Goal: Task Accomplishment & Management: Manage account settings

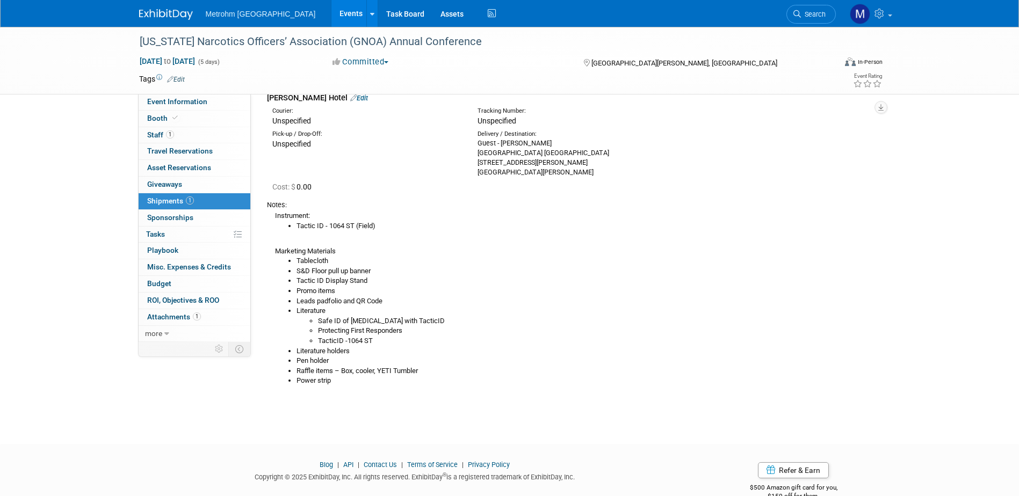
drag, startPoint x: 525, startPoint y: 145, endPoint x: 545, endPoint y: 148, distance: 20.1
click at [525, 145] on div "Guest - Brian Goodyear Hampton Inn St. Simon Island 2204 Demere Road Saint Simo…" at bounding box center [572, 158] width 189 height 39
drag, startPoint x: 553, startPoint y: 143, endPoint x: 469, endPoint y: 146, distance: 84.4
click at [469, 146] on div "Delivery / Destination: Guest - Brian Goodyear Hampton Inn St. Simon Island 220…" at bounding box center [571, 153] width 205 height 47
copy div "Guest - Brian Goodyear"
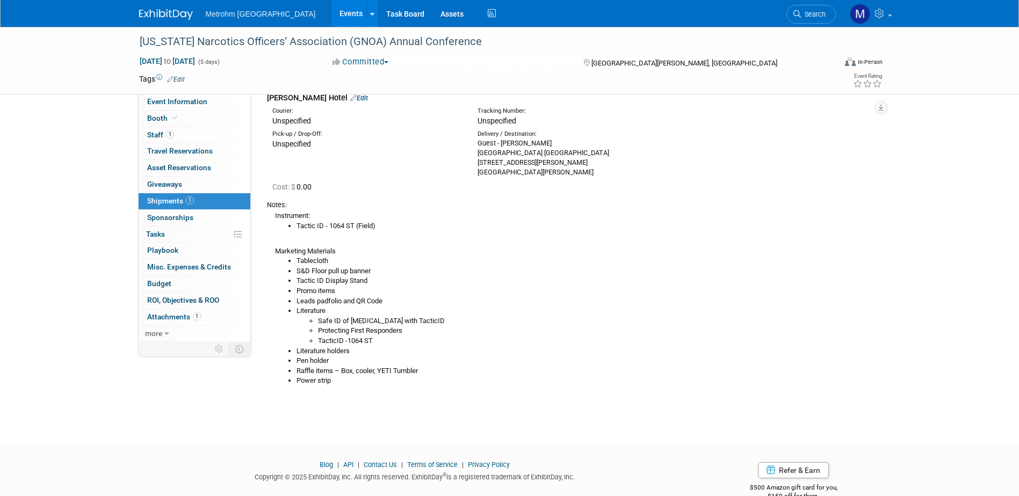
click at [558, 153] on div "Guest - Brian Goodyear Hampton Inn St. Simon Island 2204 Demere Road Saint Simo…" at bounding box center [572, 158] width 189 height 39
drag, startPoint x: 570, startPoint y: 155, endPoint x: 476, endPoint y: 155, distance: 93.5
click at [476, 155] on div "Delivery / Destination: Guest - Brian Goodyear Hampton Inn St. Simon Island 220…" at bounding box center [571, 153] width 205 height 47
copy div "Hampton Inn St. Simon Island"
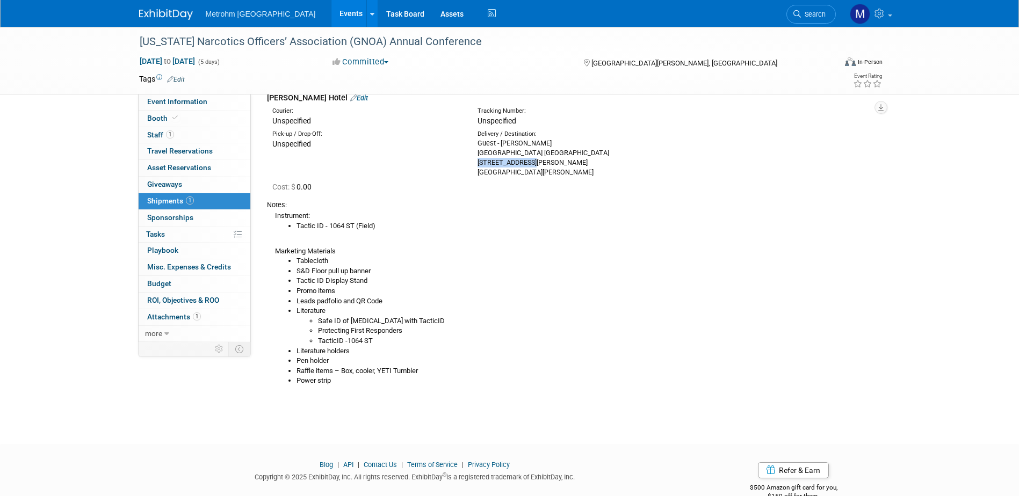
drag, startPoint x: 473, startPoint y: 161, endPoint x: 539, endPoint y: 163, distance: 66.7
click at [539, 163] on div "Delivery / Destination: Guest - Brian Goodyear Hampton Inn St. Simon Island 220…" at bounding box center [571, 153] width 205 height 47
copy div "2204 Demere Road"
drag, startPoint x: 475, startPoint y: 174, endPoint x: 548, endPoint y: 174, distance: 73.1
click at [548, 174] on div "Delivery / Destination: Guest - Brian Goodyear Hampton Inn St. Simon Island 220…" at bounding box center [571, 153] width 205 height 47
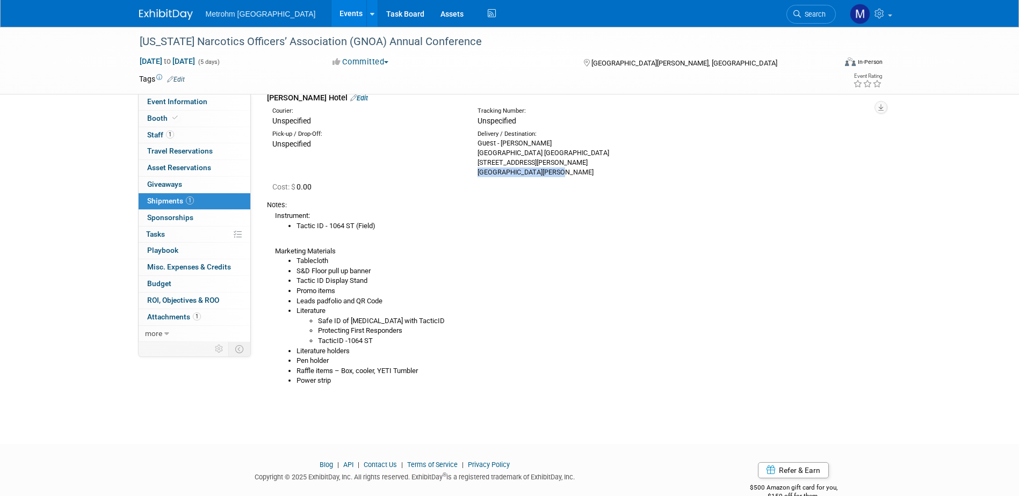
copy div "Saint Simons Island, GA"
drag, startPoint x: 581, startPoint y: 171, endPoint x: 552, endPoint y: 175, distance: 29.3
click at [552, 175] on div "Guest - Brian Goodyear Hampton Inn St. Simon Island 2204 Demere Road Saint Simo…" at bounding box center [572, 158] width 189 height 39
copy div "31522"
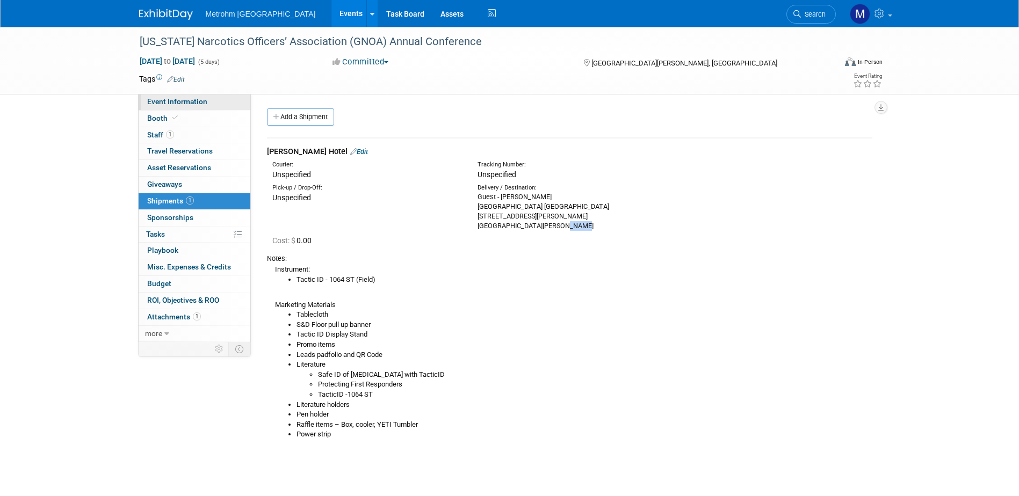
click at [198, 102] on span "Event Information" at bounding box center [177, 101] width 60 height 9
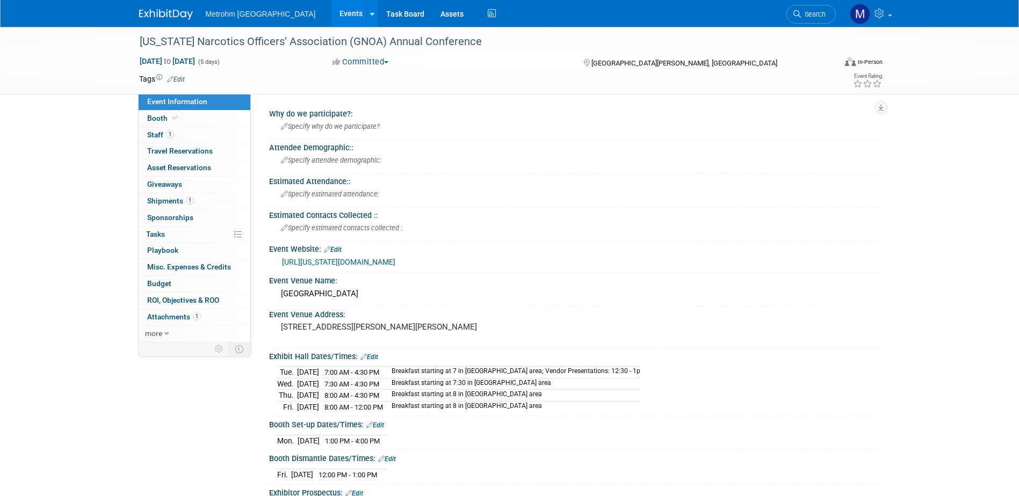
drag, startPoint x: 787, startPoint y: 411, endPoint x: 810, endPoint y: 424, distance: 26.2
click at [787, 411] on div "Tue. Aug 26, 2025 7:00 AM - 4:30 PM Breakfast starting at 7 in vendor area; Ven…" at bounding box center [574, 387] width 611 height 53
click at [204, 206] on link "1 Shipments 1" at bounding box center [195, 201] width 112 height 16
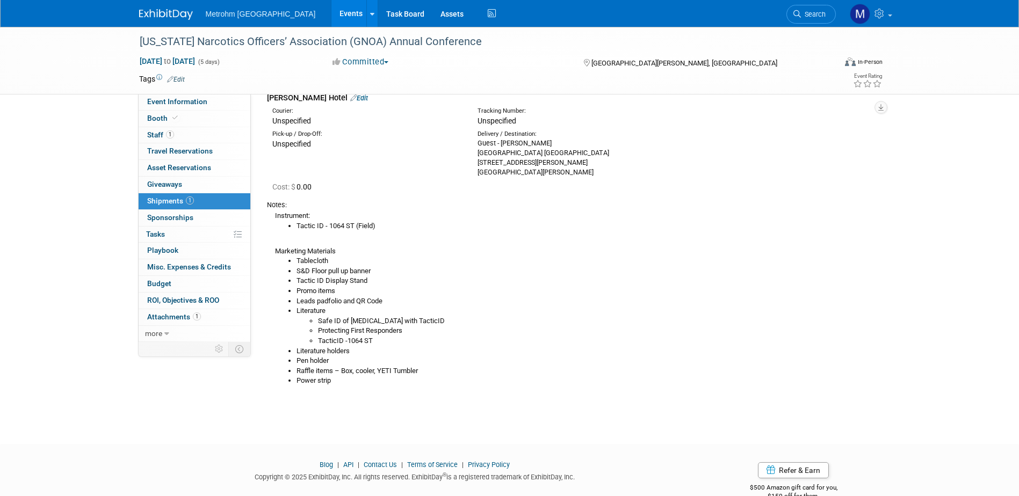
scroll to position [12, 0]
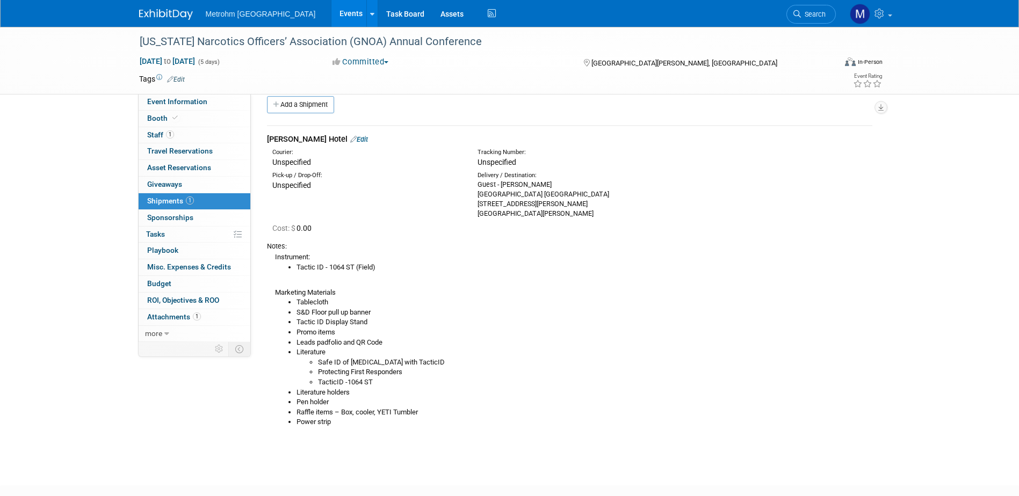
click at [143, 6] on link at bounding box center [172, 9] width 67 height 9
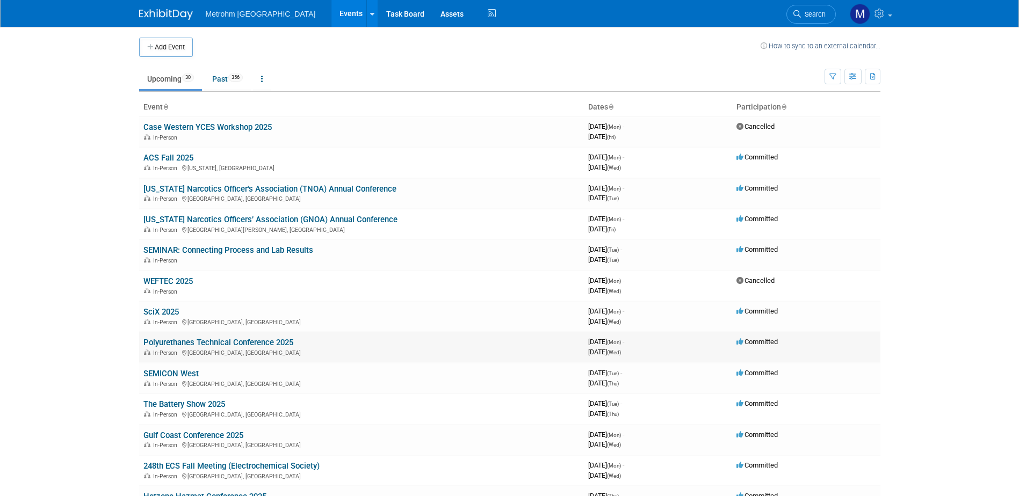
click at [156, 345] on link "Polyurethanes Technical Conference 2025" at bounding box center [218, 343] width 150 height 10
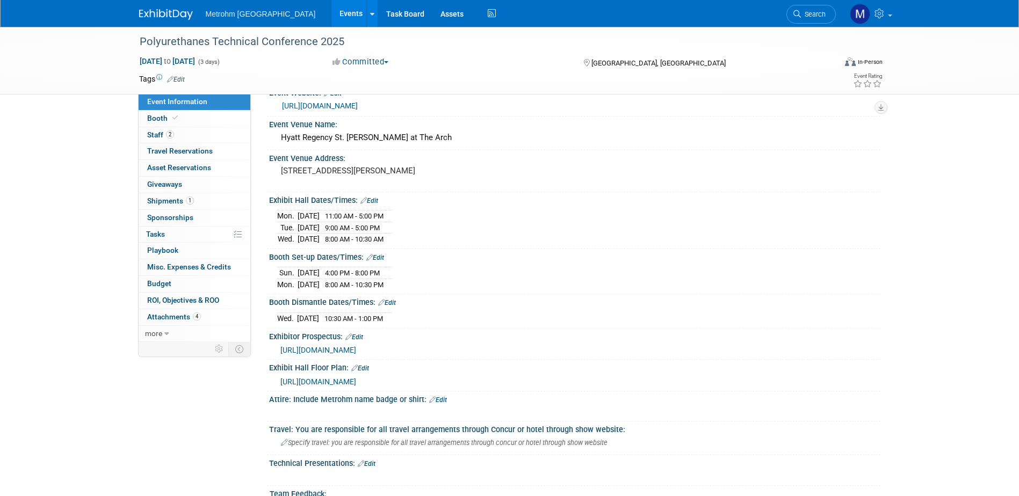
scroll to position [161, 0]
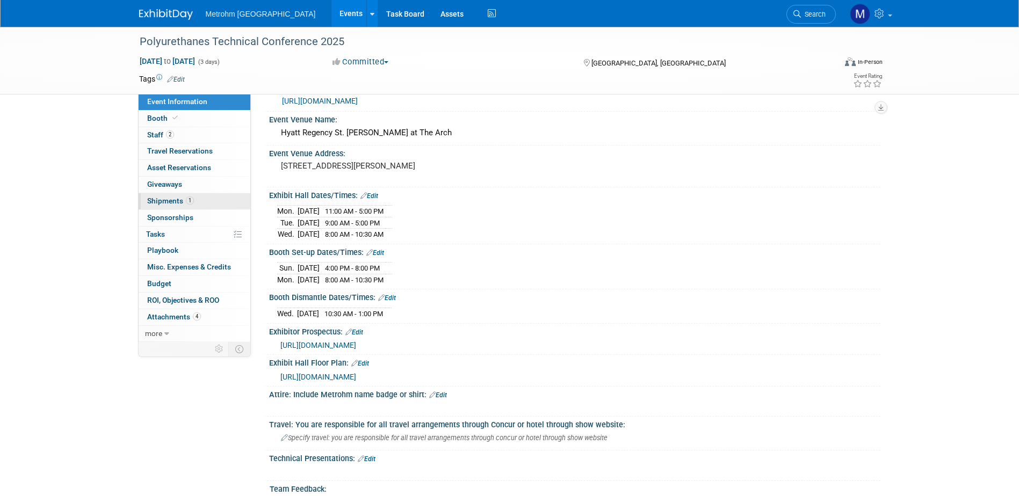
click at [182, 195] on link "1 Shipments 1" at bounding box center [195, 201] width 112 height 16
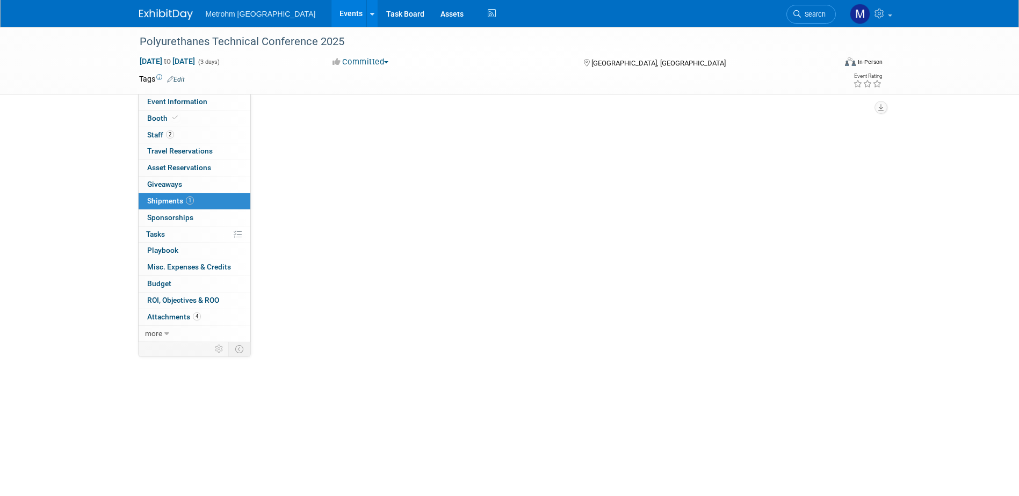
scroll to position [0, 0]
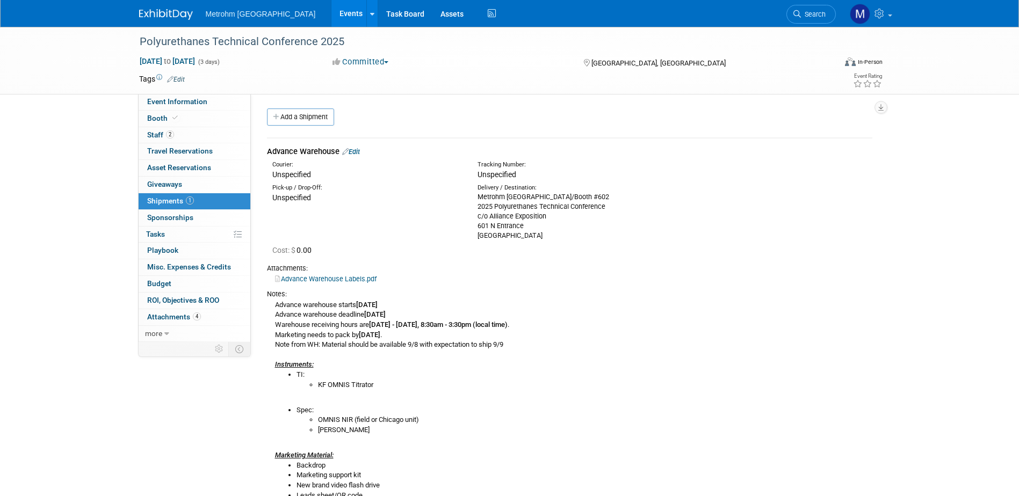
click at [357, 155] on link "Edit" at bounding box center [351, 152] width 18 height 8
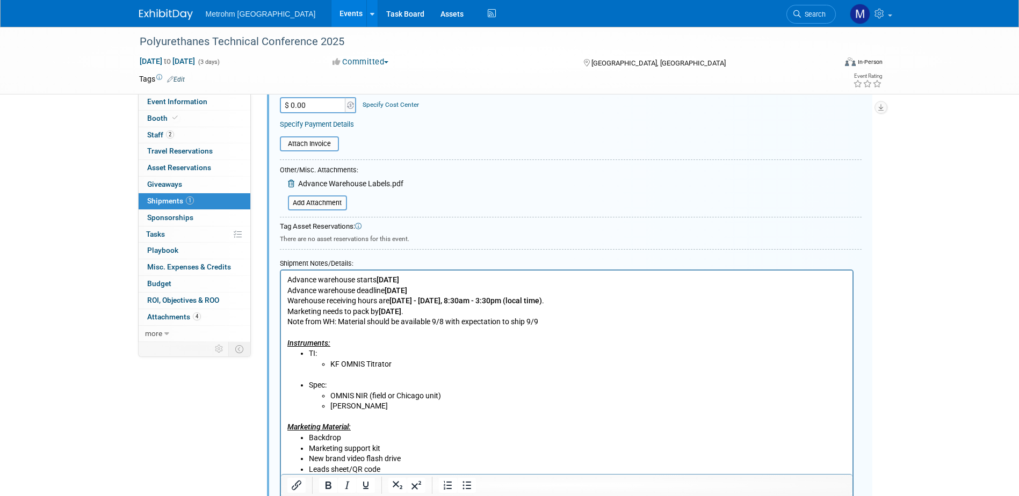
scroll to position [285, 0]
click at [460, 324] on p "Advance warehouse starts September 5, 2025 Advance warehouse deadline September…" at bounding box center [566, 311] width 559 height 74
click at [387, 308] on b "9/7/25" at bounding box center [389, 311] width 23 height 9
click at [434, 387] on li "Spec: OMNIS NIR (field or Chicago unit) Mira P" at bounding box center [577, 396] width 538 height 32
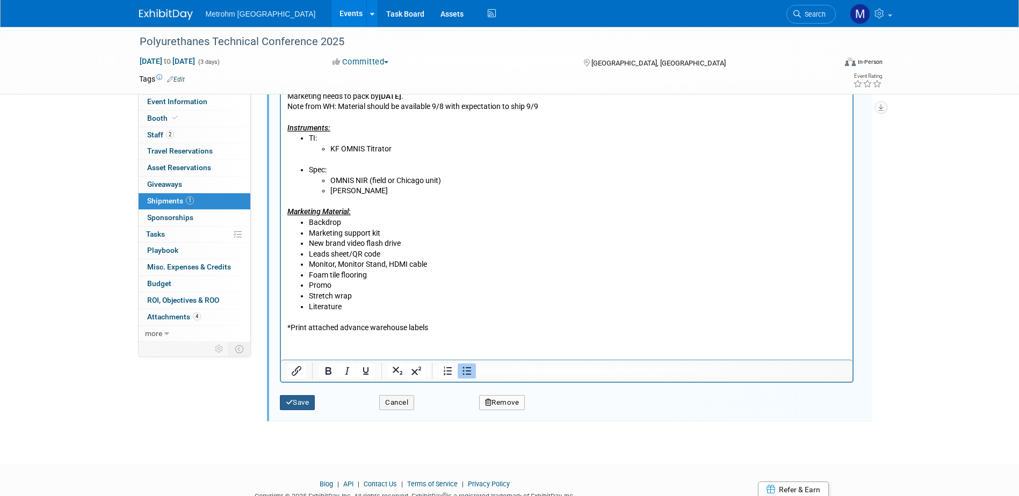
click at [283, 409] on button "Save" at bounding box center [297, 402] width 35 height 15
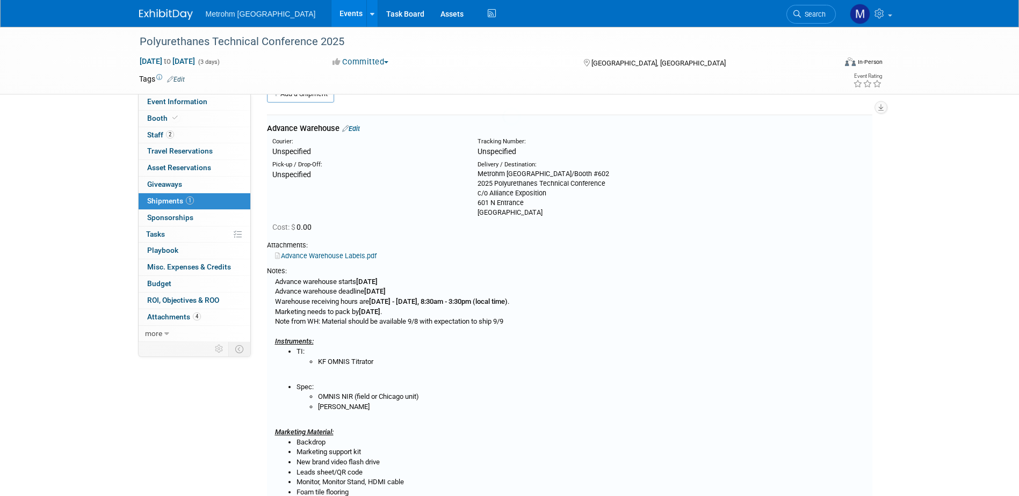
scroll to position [16, 0]
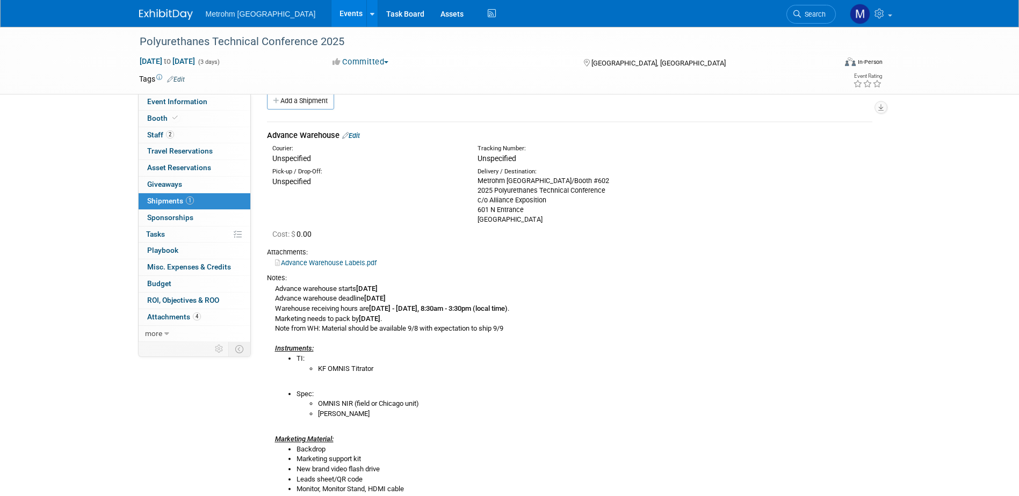
click at [154, 15] on img at bounding box center [166, 14] width 54 height 11
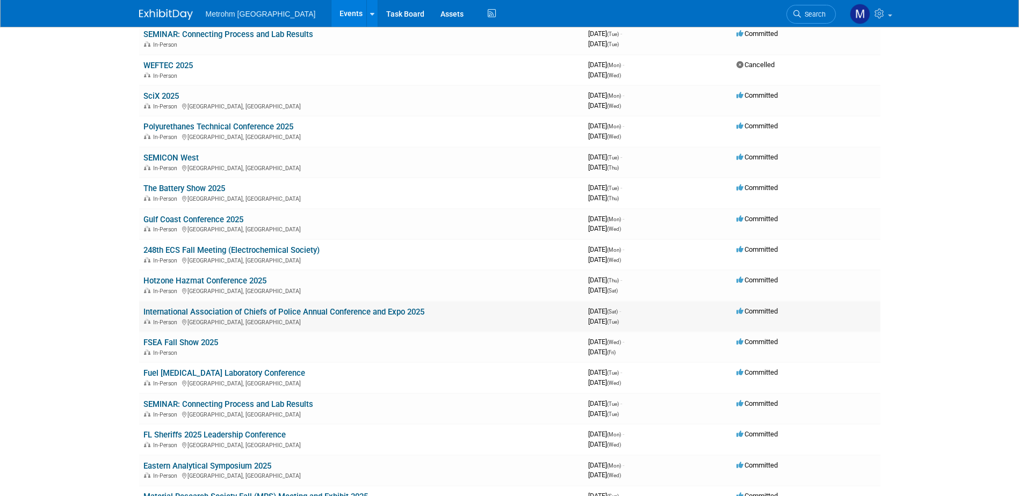
scroll to position [215, 0]
click at [156, 283] on link "Hotzone Hazmat Conference 2025" at bounding box center [204, 282] width 123 height 10
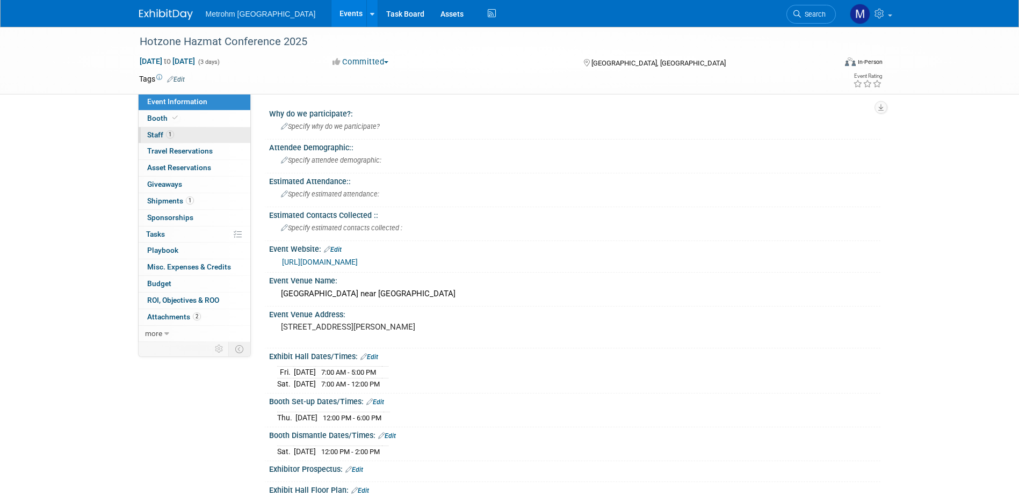
click at [169, 140] on link "1 Staff 1" at bounding box center [195, 135] width 112 height 16
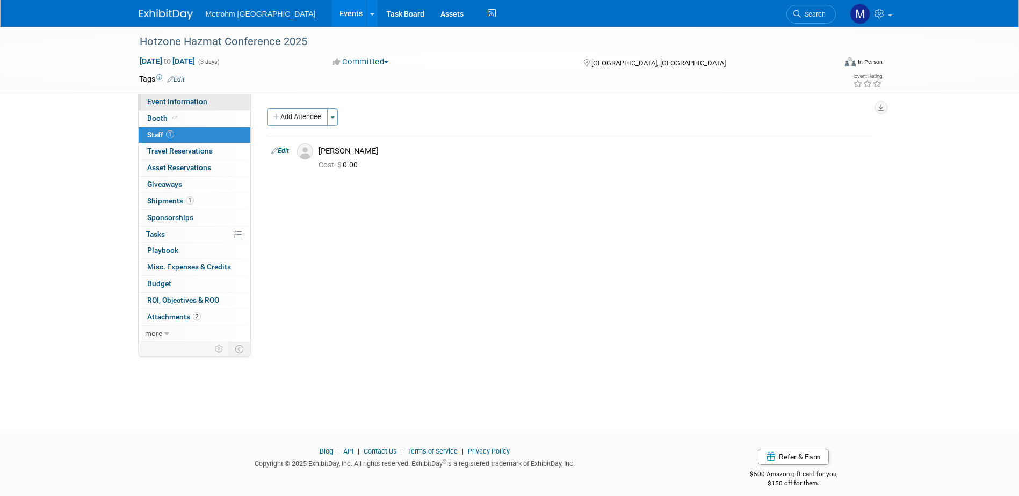
click at [184, 104] on span "Event Information" at bounding box center [177, 101] width 60 height 9
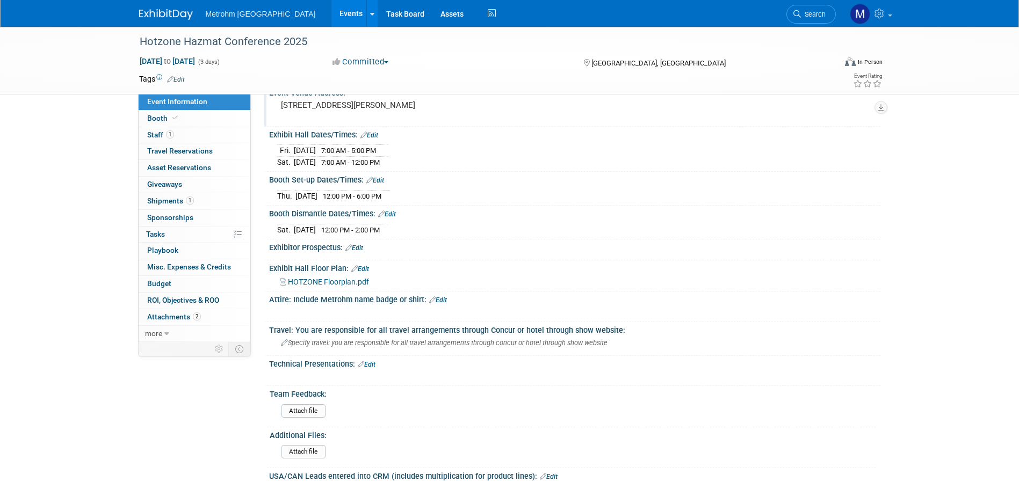
scroll to position [215, 0]
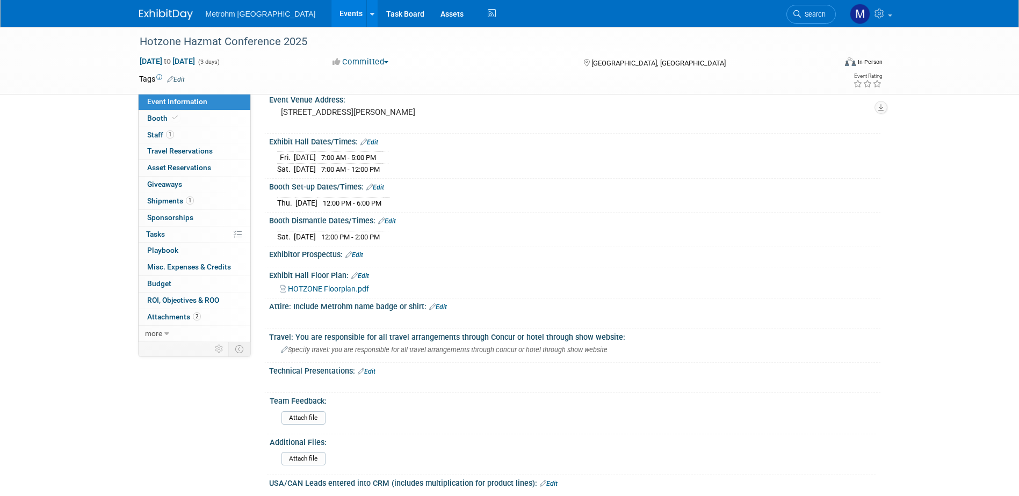
click at [335, 288] on span "HOTZONE Floorplan.pdf" at bounding box center [328, 289] width 81 height 9
click at [166, 107] on link "Event Information" at bounding box center [195, 102] width 112 height 16
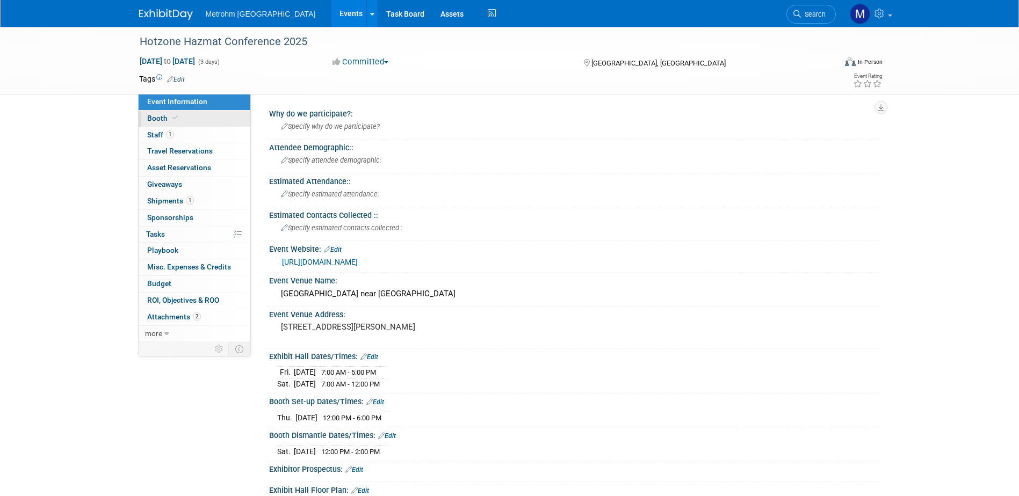
click at [170, 116] on span at bounding box center [175, 118] width 10 height 8
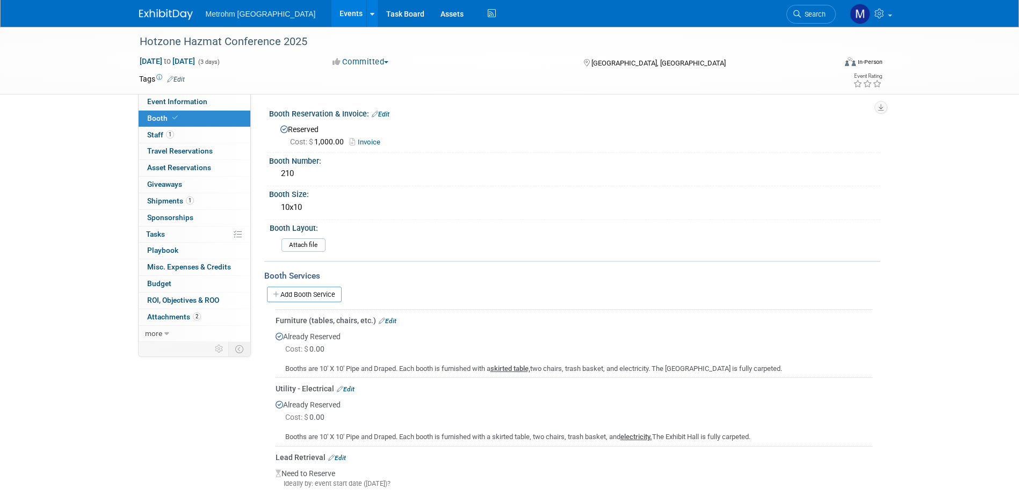
click at [184, 115] on link "Booth" at bounding box center [195, 119] width 112 height 16
drag, startPoint x: 170, startPoint y: 136, endPoint x: 261, endPoint y: 161, distance: 94.1
click at [170, 136] on span "1" at bounding box center [170, 135] width 8 height 8
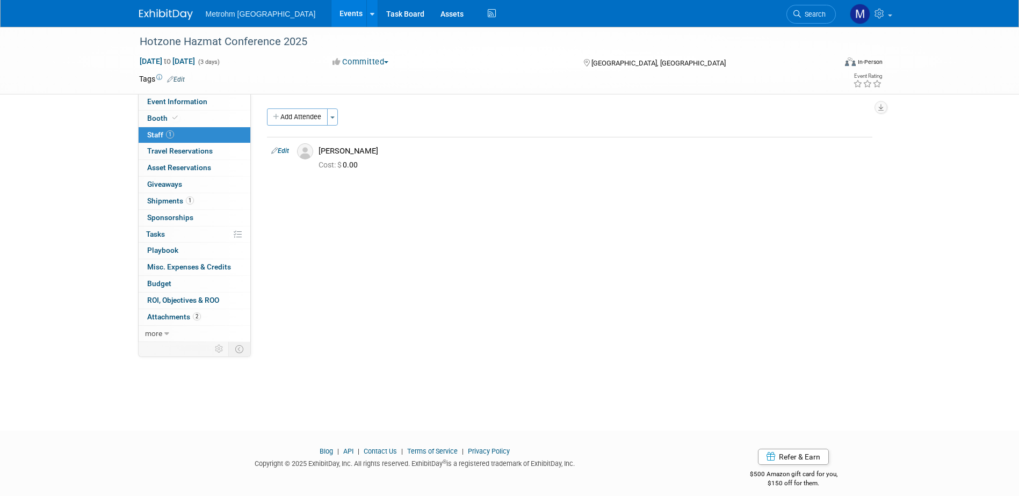
drag, startPoint x: 195, startPoint y: 106, endPoint x: 262, endPoint y: 157, distance: 83.9
click at [195, 106] on link "Event Information" at bounding box center [195, 102] width 112 height 16
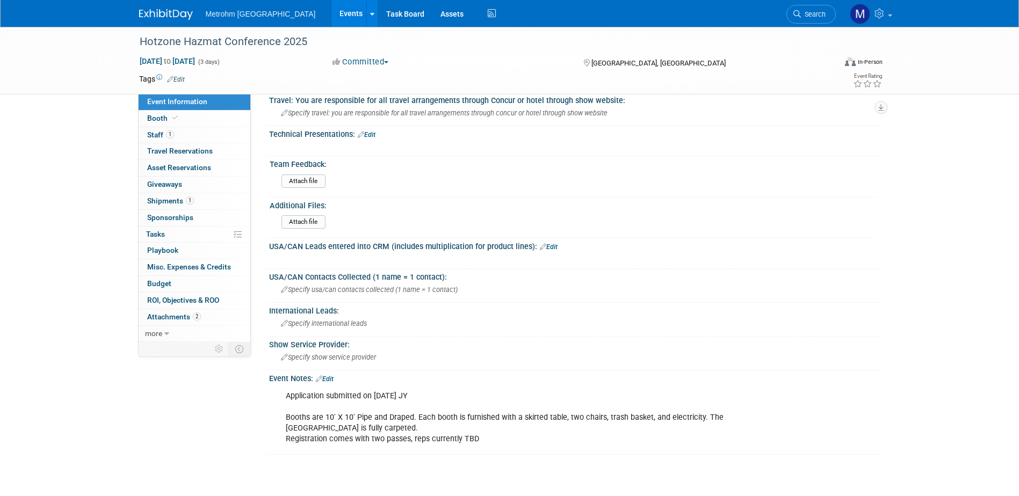
scroll to position [483, 0]
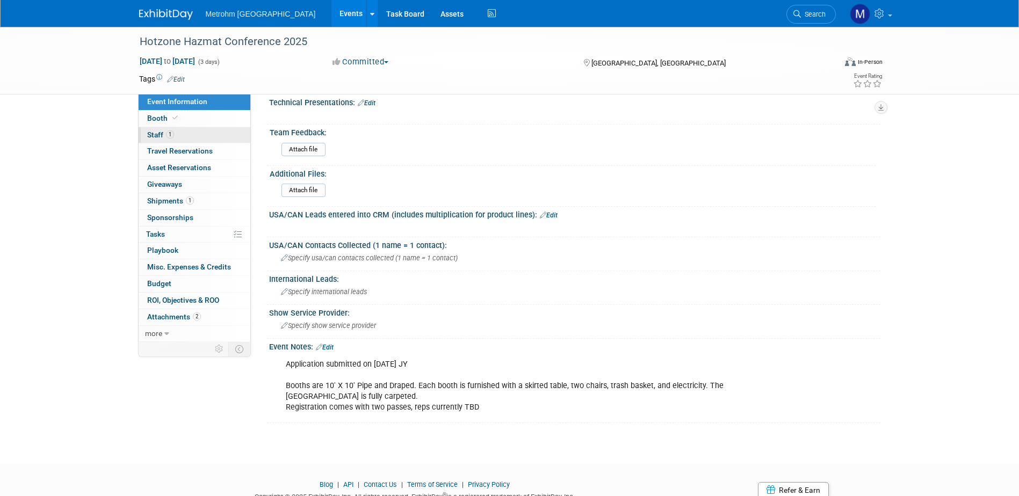
click at [164, 140] on link "1 Staff 1" at bounding box center [195, 135] width 112 height 16
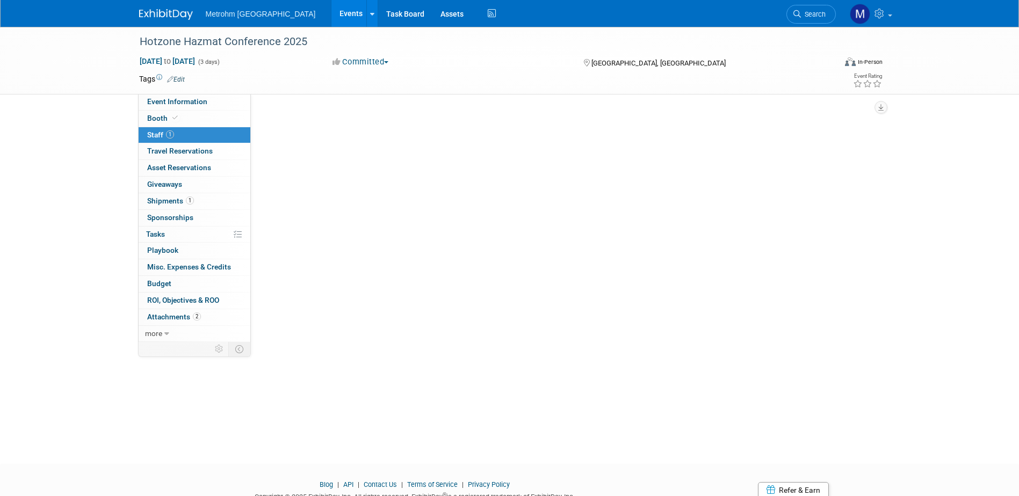
scroll to position [0, 0]
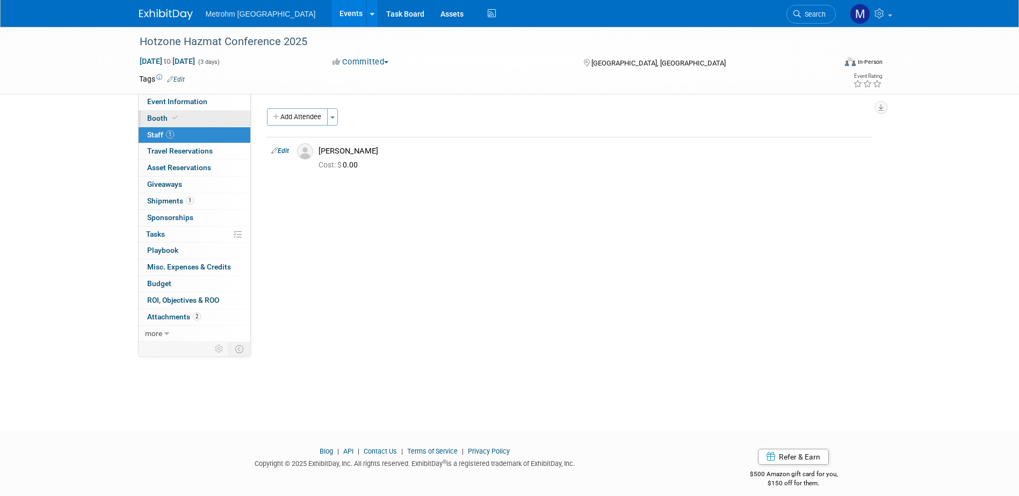
click at [186, 124] on link "Booth" at bounding box center [195, 119] width 112 height 16
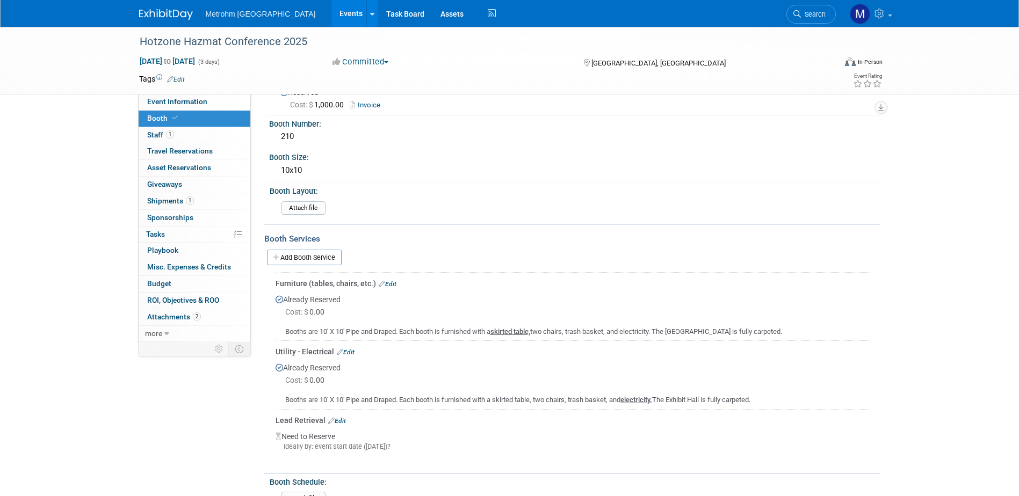
scroll to position [107, 0]
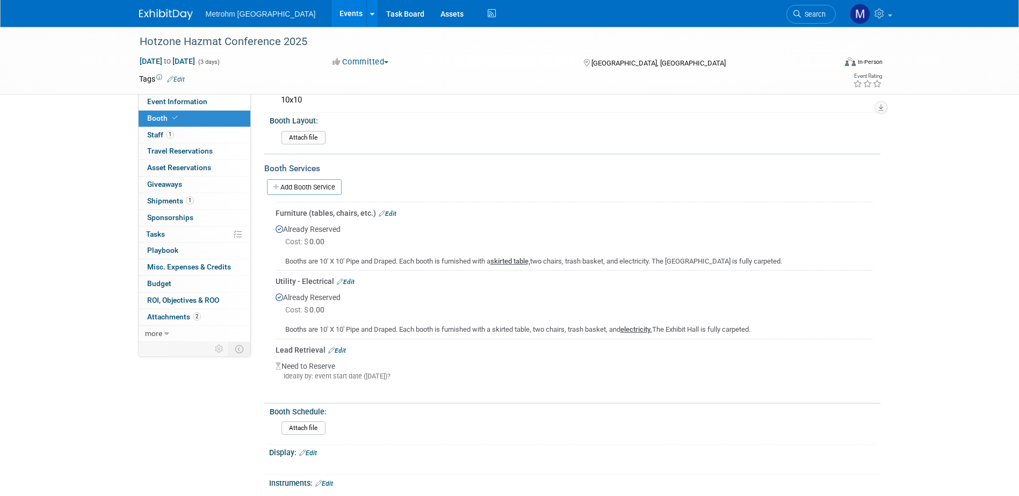
click at [161, 11] on img at bounding box center [166, 14] width 54 height 11
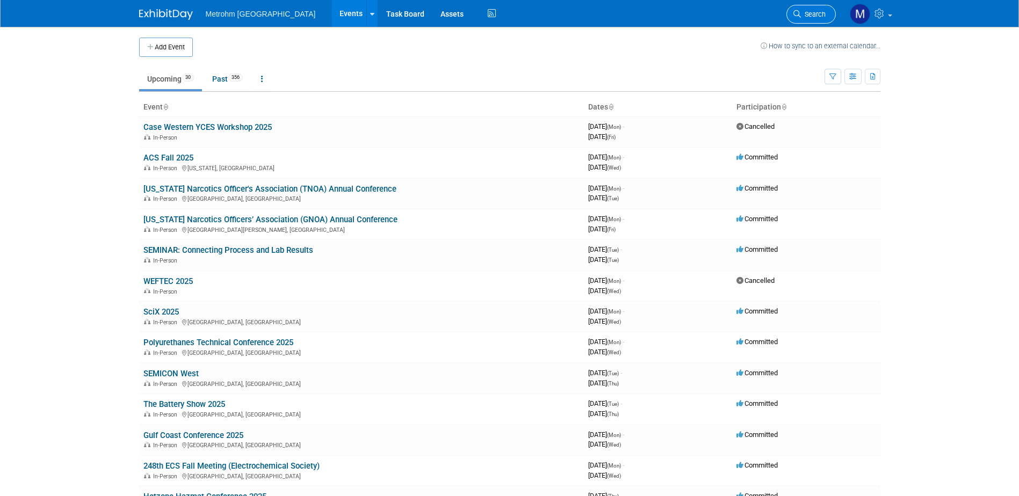
click at [813, 8] on link "Search" at bounding box center [810, 14] width 49 height 19
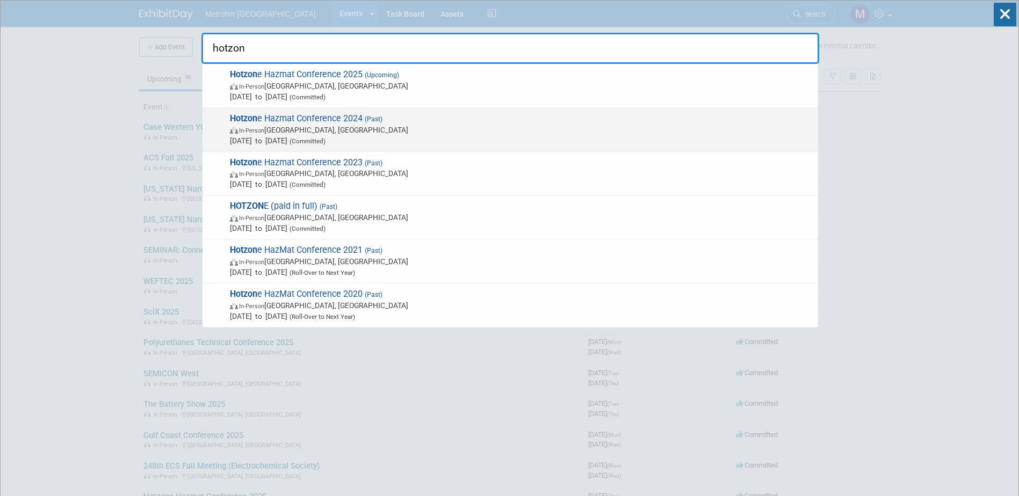
type input "hotzon"
click at [392, 121] on span "Hotzon e Hazmat Conference 2024 (Past) In-Person Houston, TX Oct 18, 2024 to Oc…" at bounding box center [520, 129] width 586 height 33
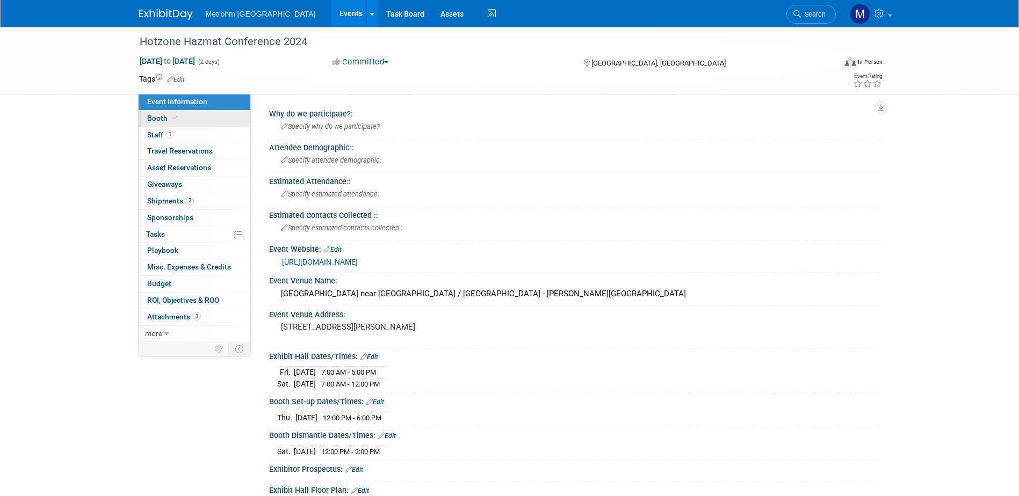
click at [185, 121] on link "Booth" at bounding box center [195, 119] width 112 height 16
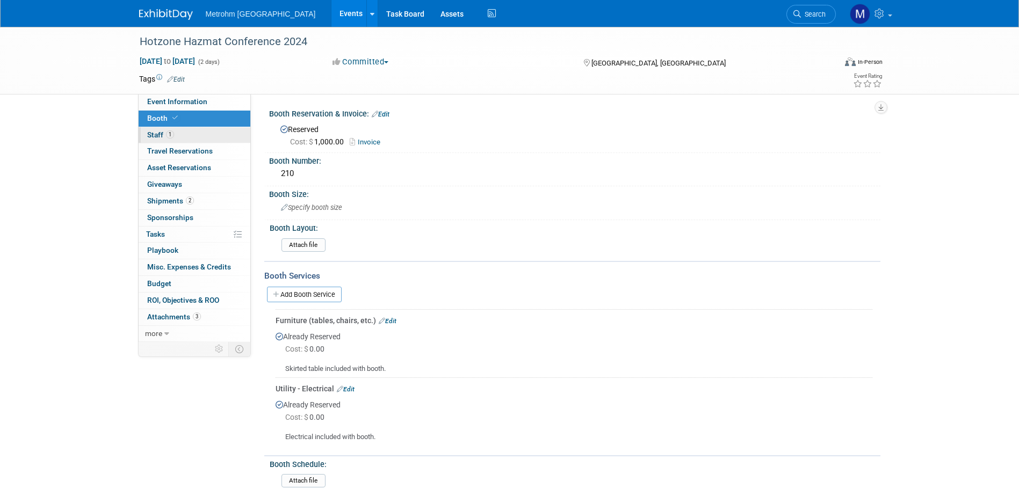
click at [162, 134] on span "Staff 1" at bounding box center [160, 135] width 27 height 9
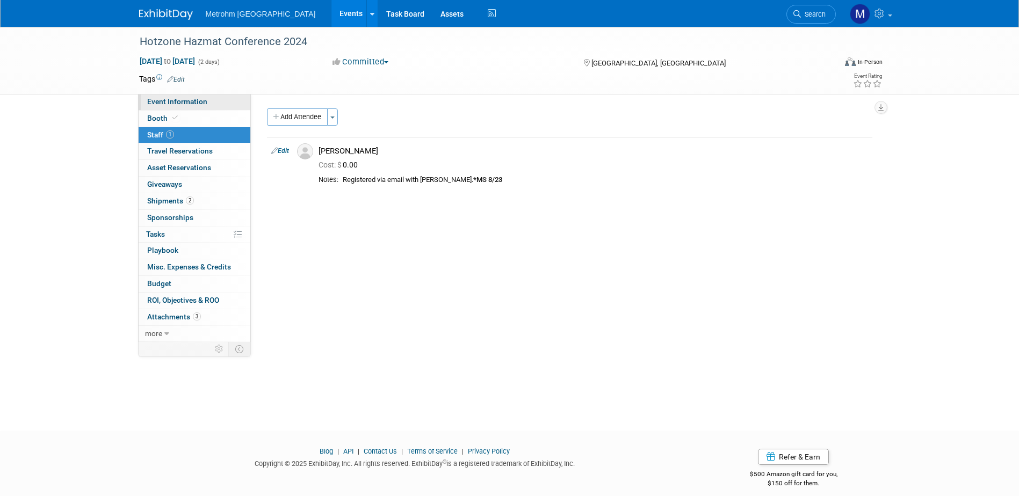
click at [148, 96] on link "Event Information" at bounding box center [195, 102] width 112 height 16
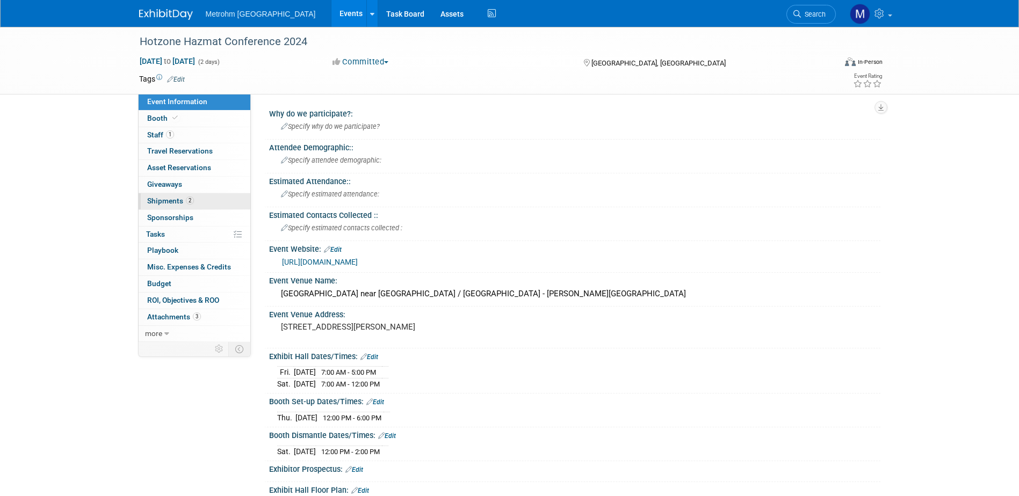
click at [186, 203] on span "2" at bounding box center [190, 201] width 8 height 8
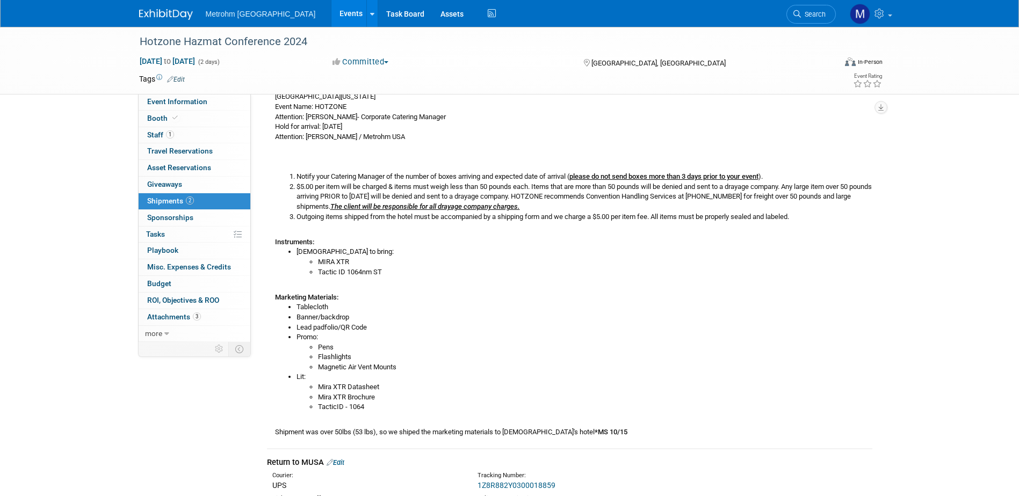
scroll to position [269, 0]
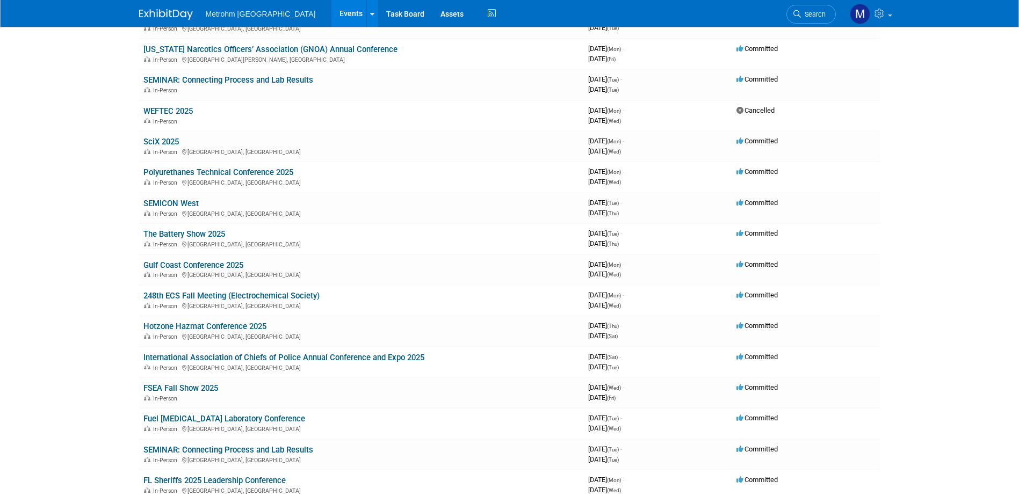
scroll to position [269, 0]
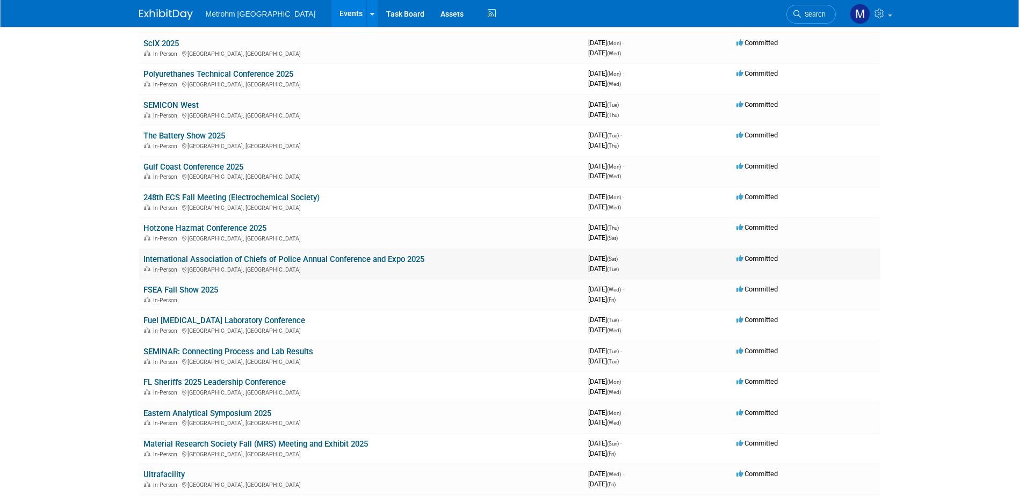
click at [180, 260] on link "International Association of Chiefs of Police Annual Conference and Expo 2025" at bounding box center [283, 260] width 281 height 10
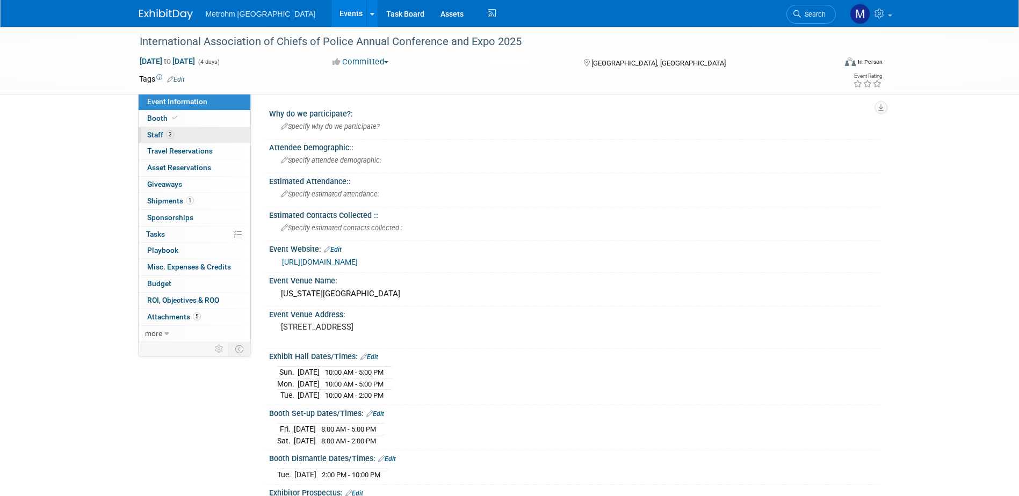
click at [191, 141] on link "2 Staff 2" at bounding box center [195, 135] width 112 height 16
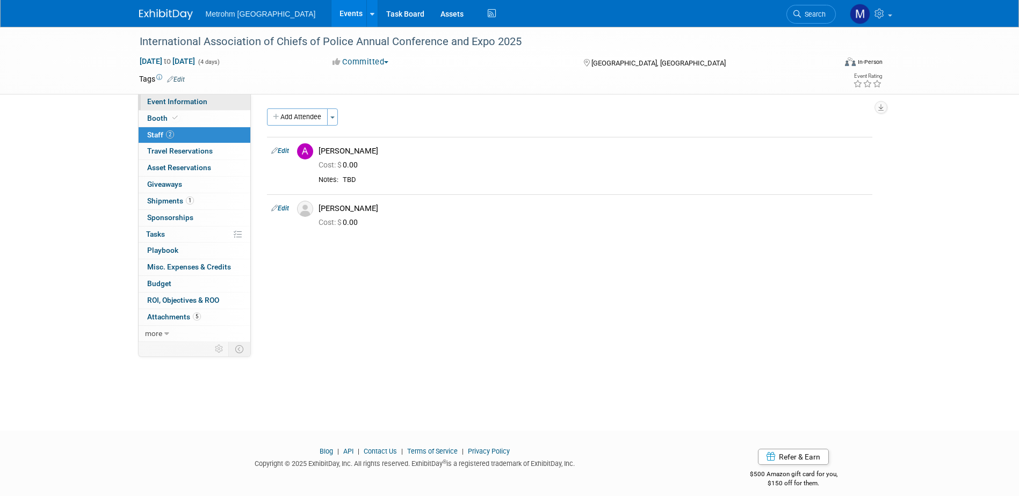
click at [189, 108] on link "Event Information" at bounding box center [195, 102] width 112 height 16
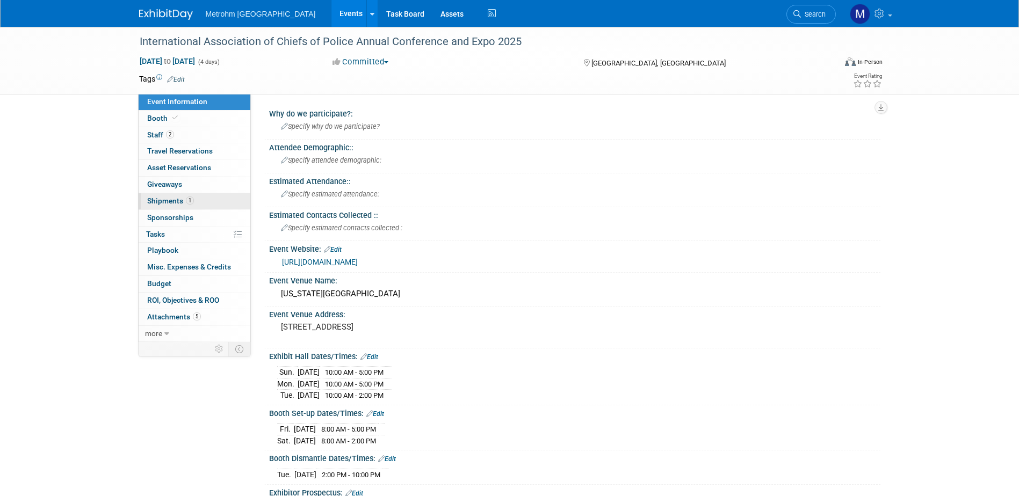
click at [241, 200] on link "1 Shipments 1" at bounding box center [195, 201] width 112 height 16
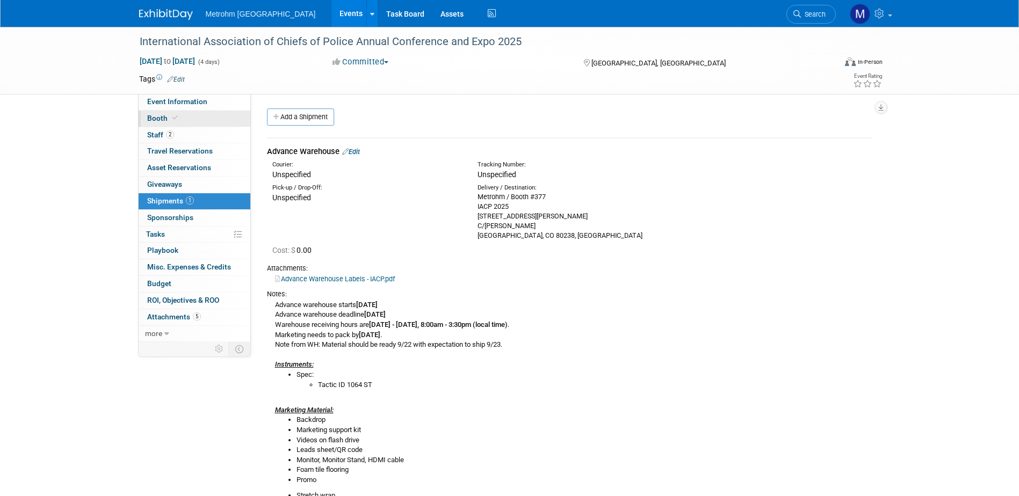
click at [170, 124] on link "Booth" at bounding box center [195, 119] width 112 height 16
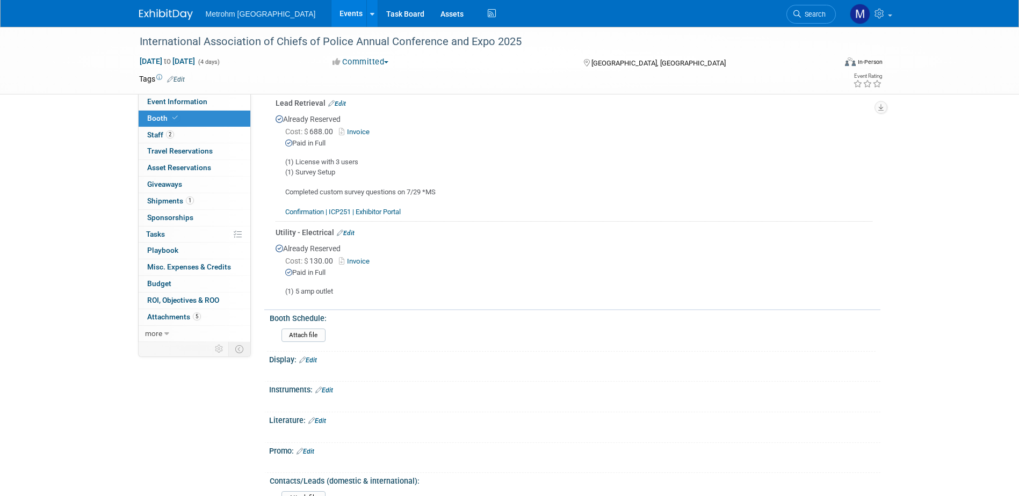
scroll to position [322, 0]
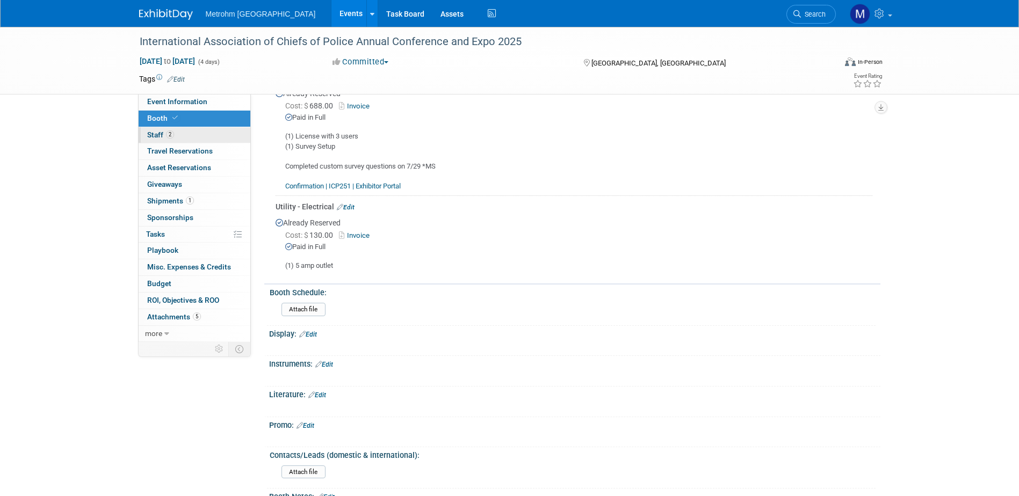
click at [221, 128] on link "2 Staff 2" at bounding box center [195, 135] width 112 height 16
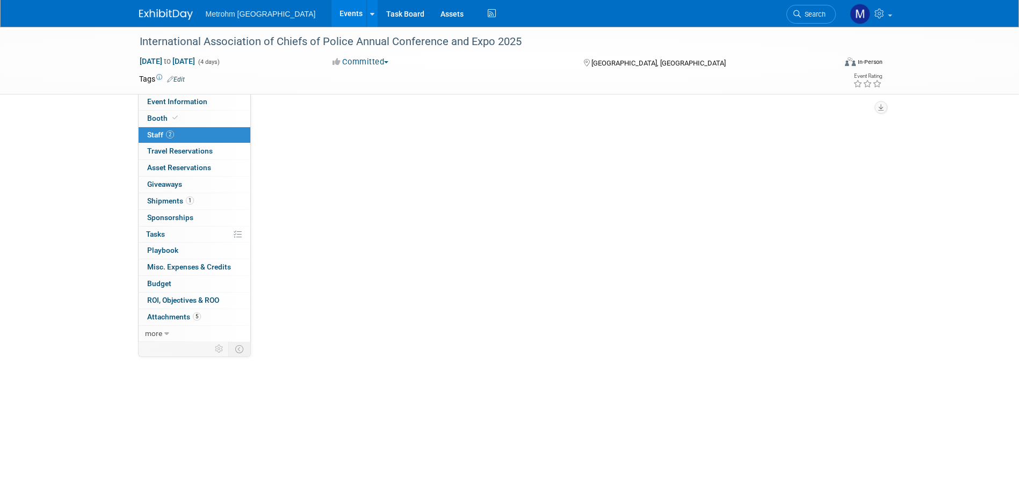
scroll to position [0, 0]
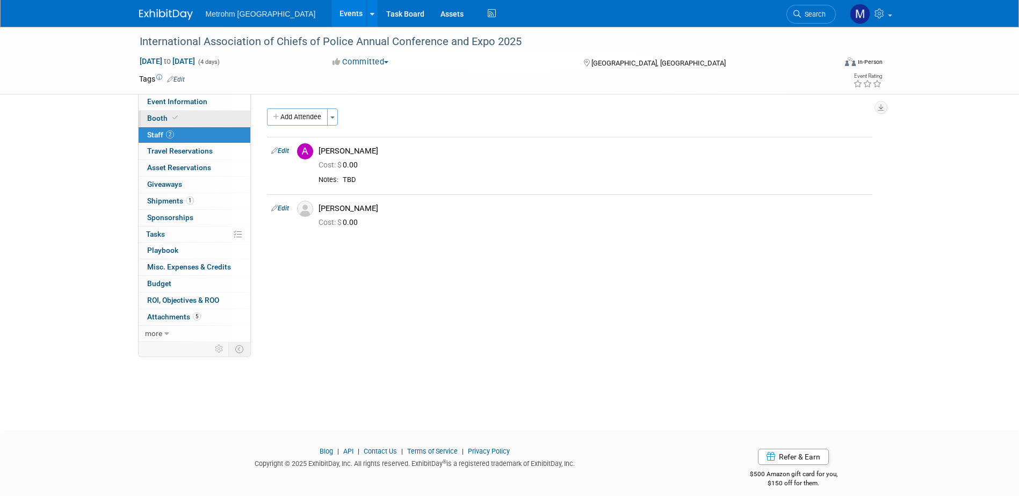
drag, startPoint x: 184, startPoint y: 104, endPoint x: 212, endPoint y: 124, distance: 34.3
click at [184, 104] on span "Event Information" at bounding box center [177, 101] width 60 height 9
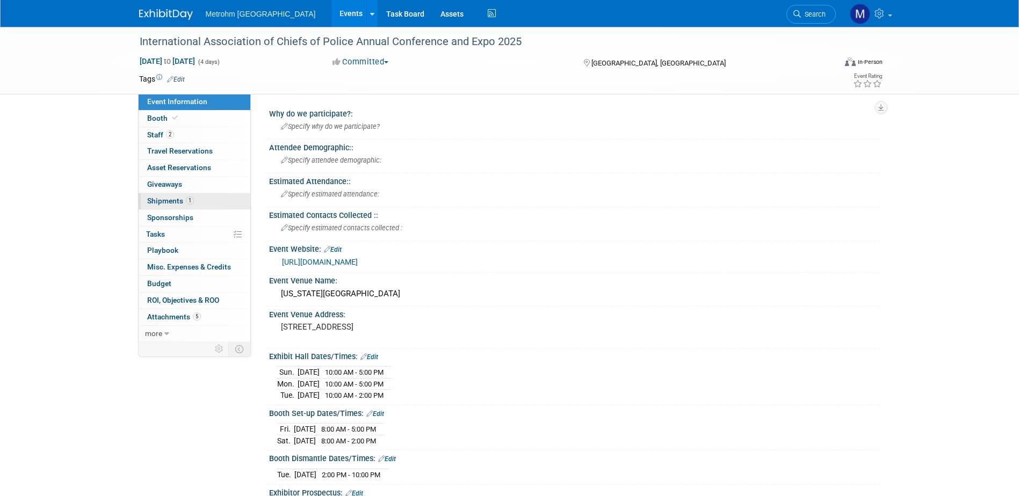
click at [211, 204] on link "1 Shipments 1" at bounding box center [195, 201] width 112 height 16
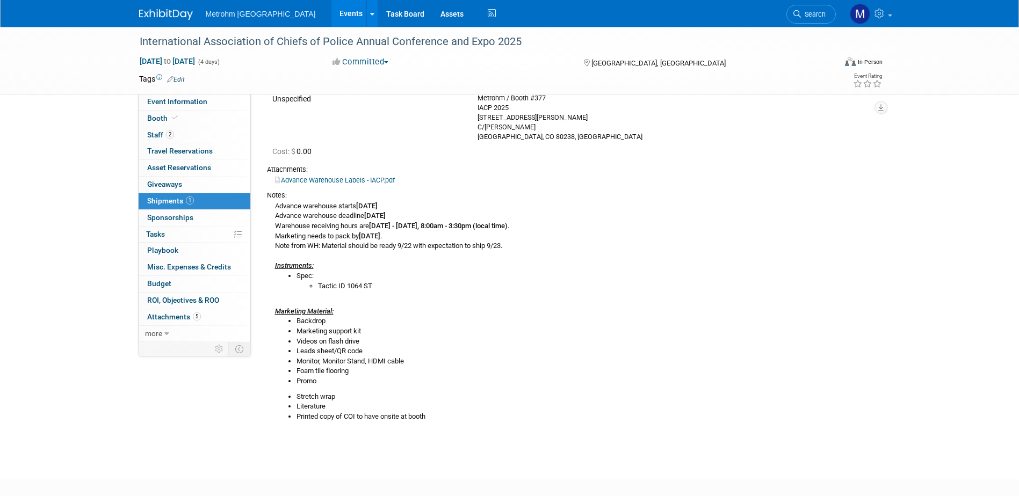
scroll to position [107, 0]
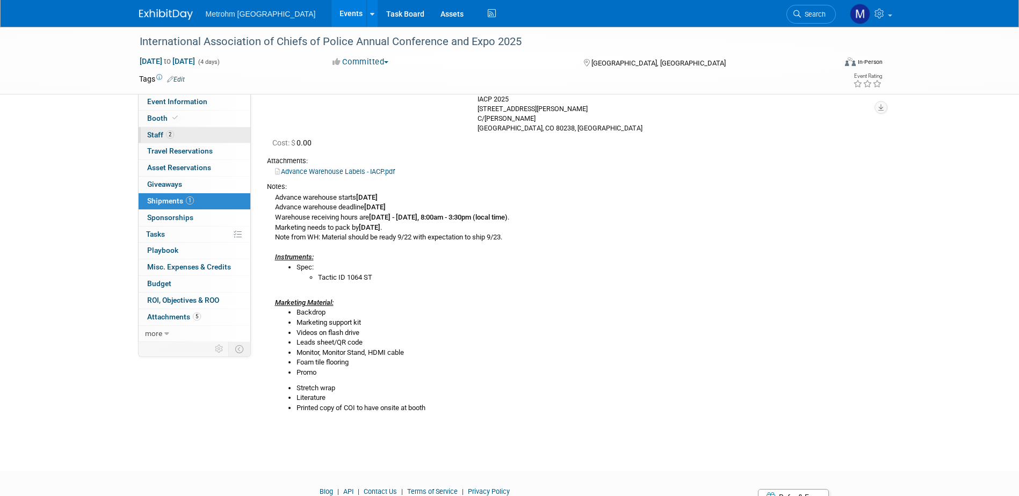
click at [188, 133] on link "2 Staff 2" at bounding box center [195, 135] width 112 height 16
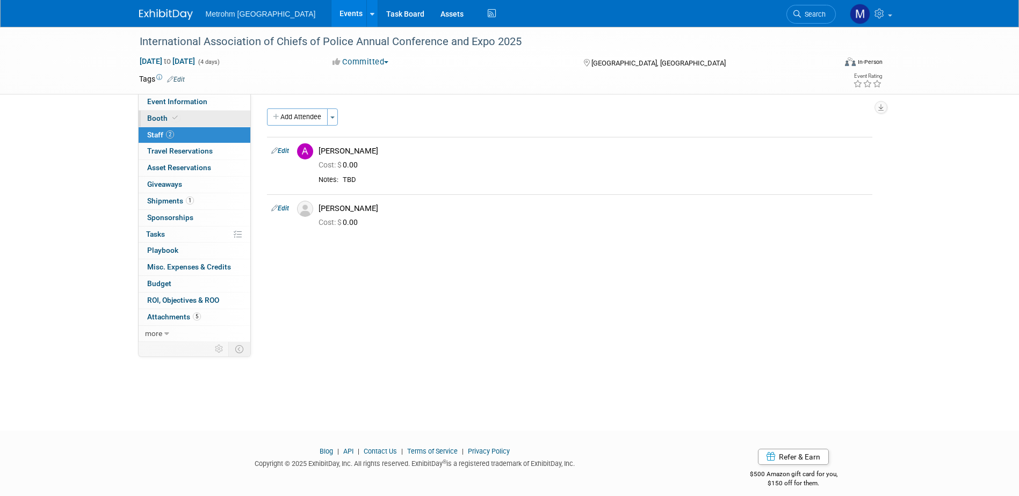
click at [220, 118] on link "Booth" at bounding box center [195, 119] width 112 height 16
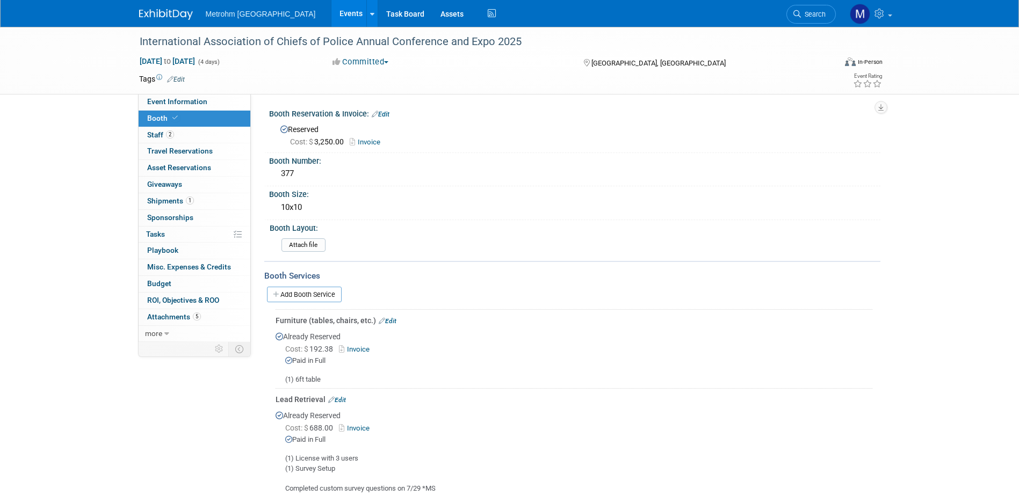
click at [366, 349] on link "Invoice" at bounding box center [356, 349] width 35 height 8
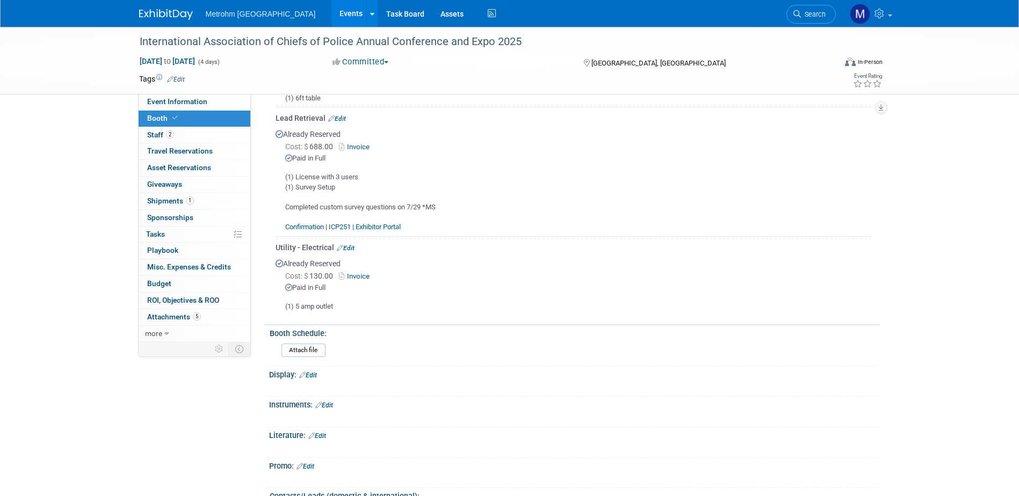
scroll to position [376, 0]
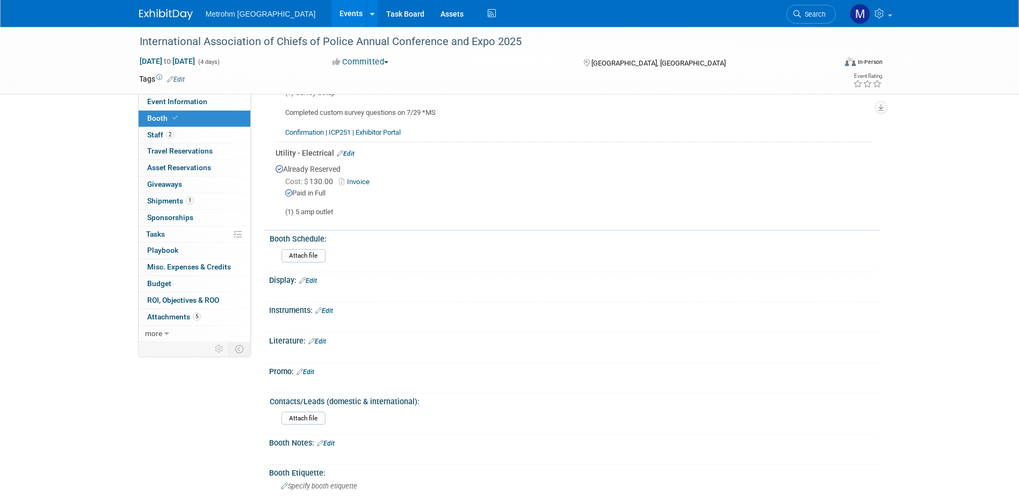
drag, startPoint x: 205, startPoint y: 100, endPoint x: 213, endPoint y: 126, distance: 26.9
click at [205, 100] on span "Event Information" at bounding box center [177, 101] width 60 height 9
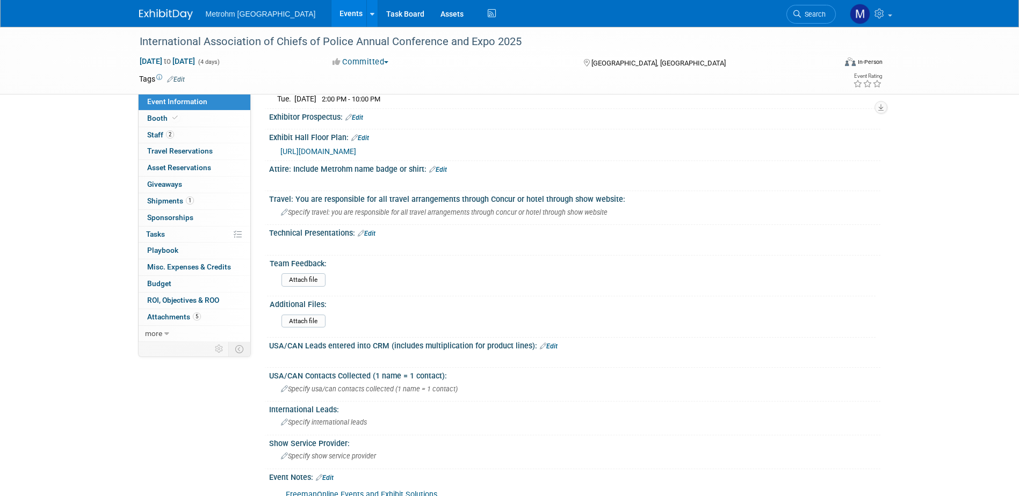
scroll to position [569, 0]
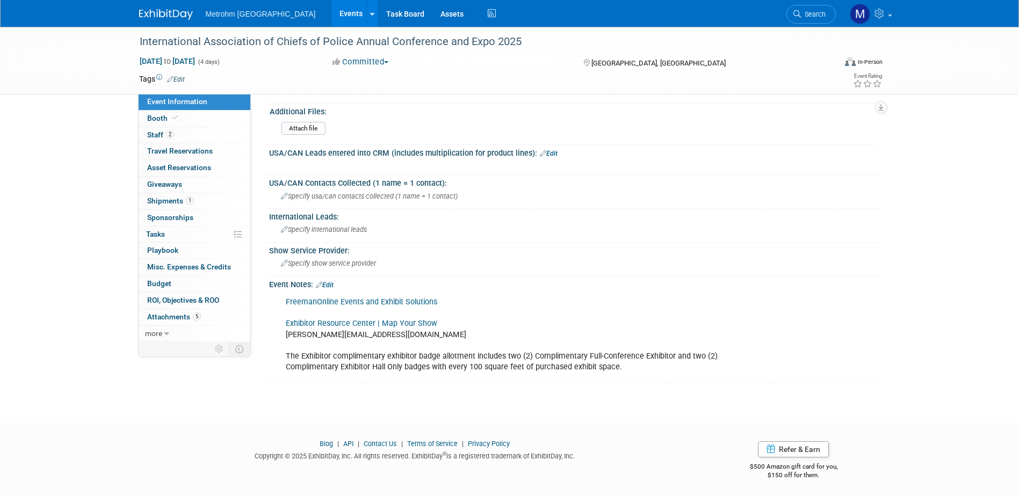
click at [335, 323] on link "Exhibitor Resource Center | Map Your Show" at bounding box center [361, 323] width 151 height 9
click at [160, 129] on link "2 Staff 2" at bounding box center [195, 135] width 112 height 16
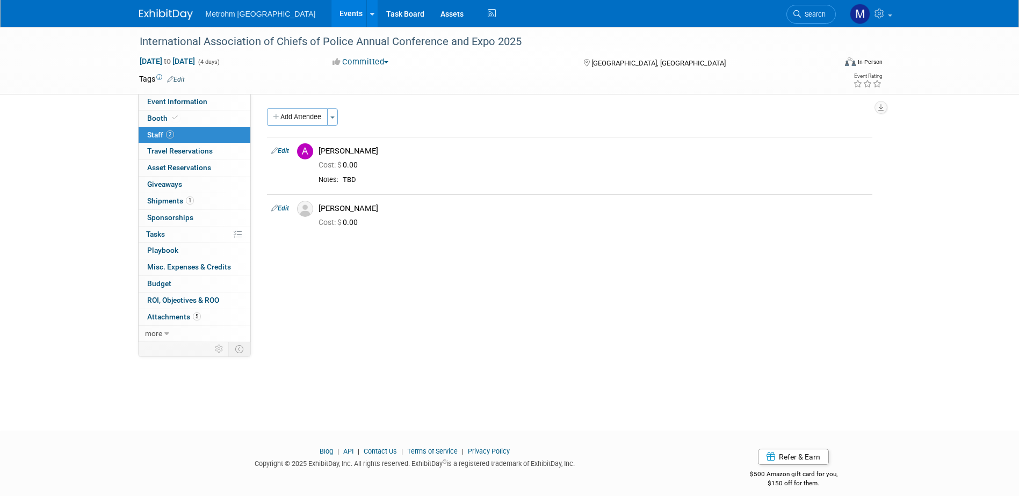
click at [288, 211] on link "Edit" at bounding box center [280, 209] width 18 height 8
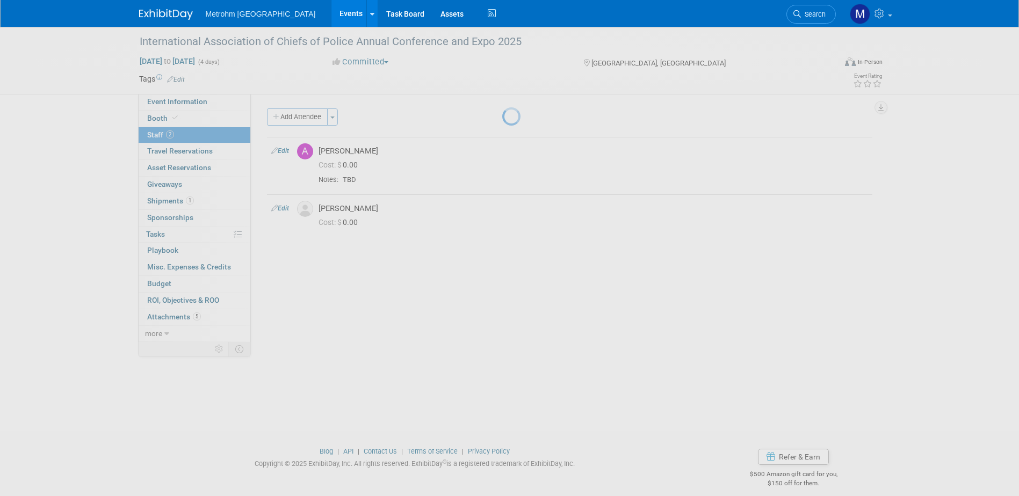
select select "f8546968-452b-4e76-accc-2b3eb3c056ba"
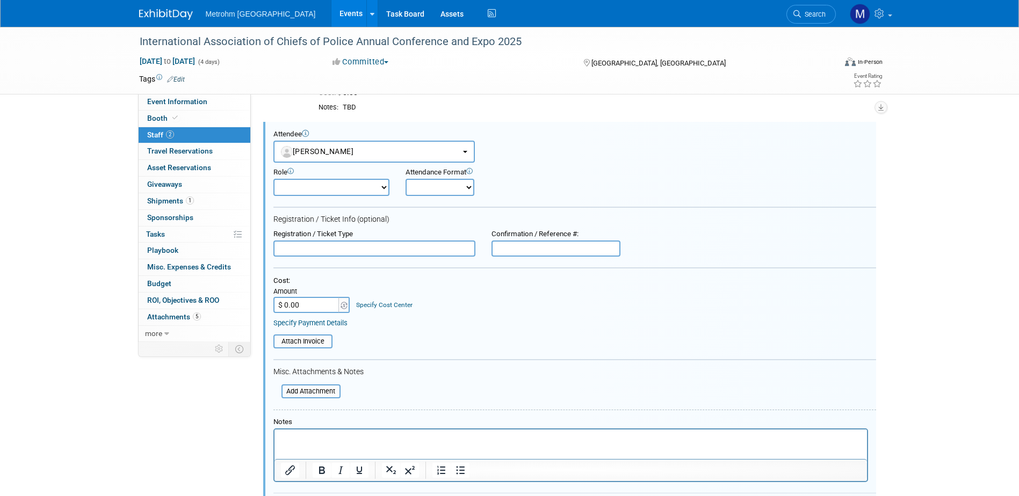
click at [380, 197] on form "Attendee <img src="https://www.exhibitday.com/Images/Unassigned-User-Icon.png" …" at bounding box center [574, 328] width 603 height 397
click at [324, 399] on div "Add Attachment" at bounding box center [306, 390] width 67 height 20
click at [324, 396] on input "file" at bounding box center [276, 392] width 128 height 12
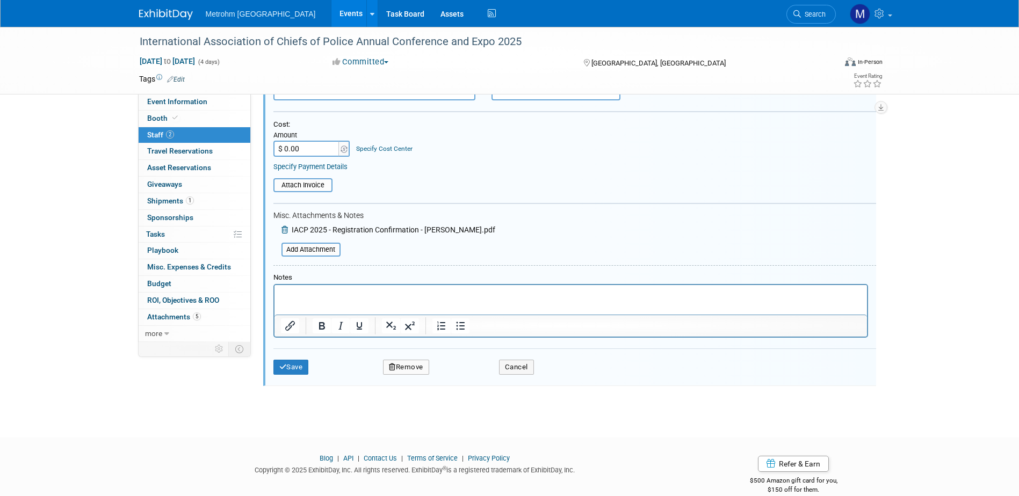
scroll to position [234, 0]
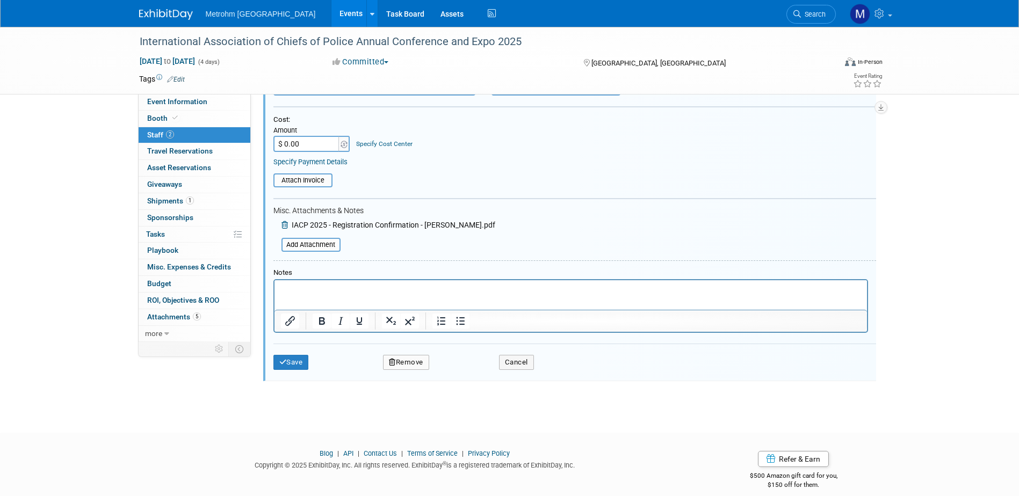
click at [354, 292] on p "Rich Text Area. Press ALT-0 for help." at bounding box center [570, 289] width 580 height 11
click at [295, 363] on button "Save" at bounding box center [290, 362] width 35 height 15
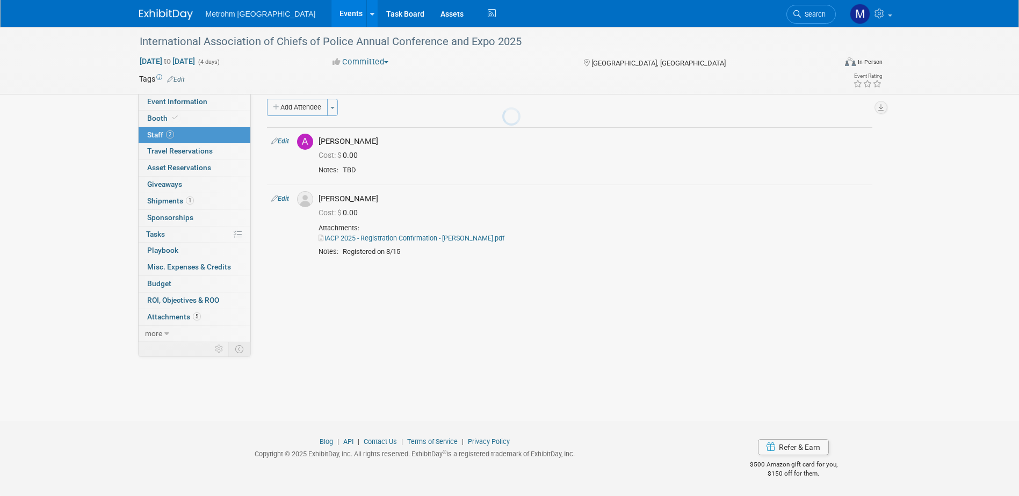
scroll to position [10, 0]
click at [148, 8] on link at bounding box center [172, 9] width 67 height 9
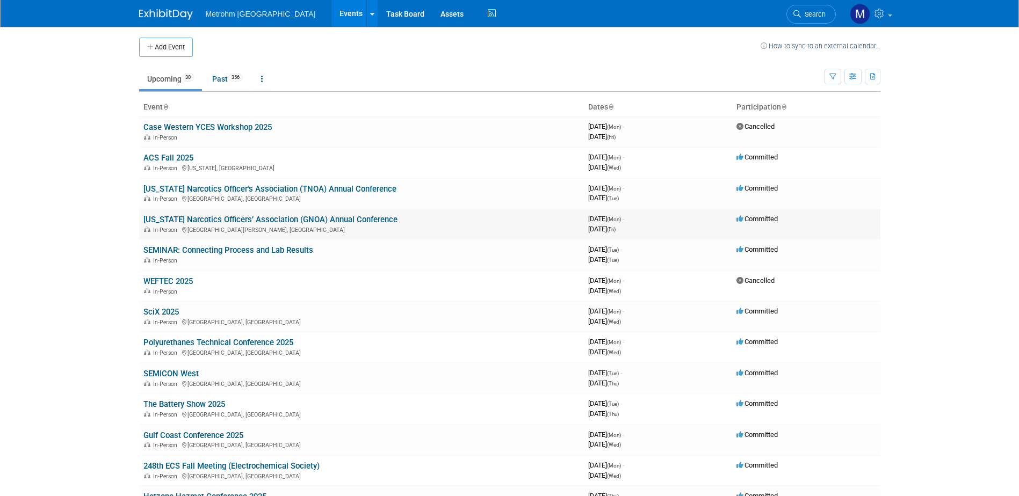
click at [199, 215] on link "[US_STATE] Narcotics Officers’ Association (GNOA) Annual Conference" at bounding box center [270, 220] width 254 height 10
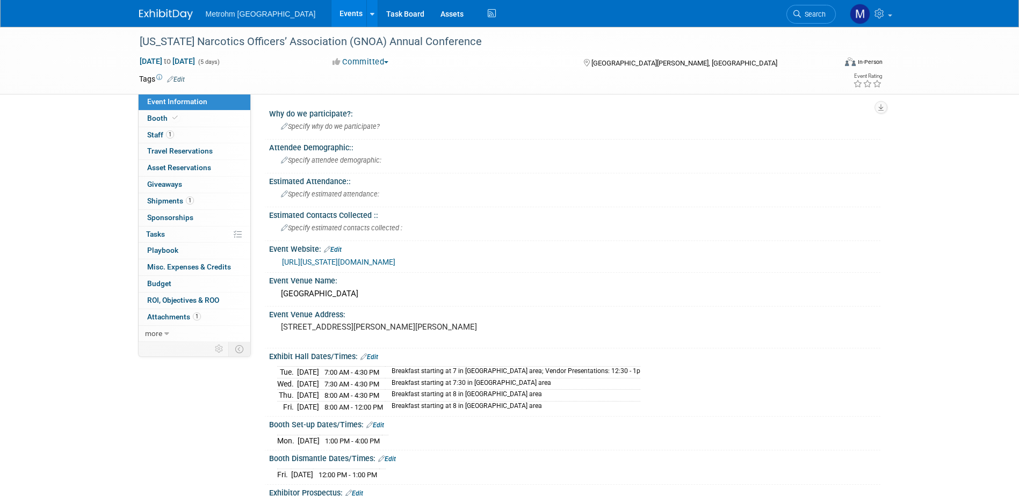
click at [173, 16] on img at bounding box center [166, 14] width 54 height 11
